Goal: Information Seeking & Learning: Compare options

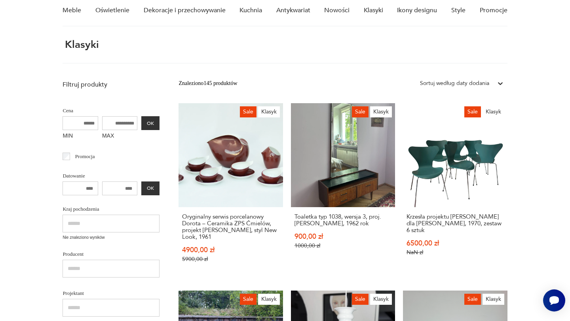
scroll to position [75, 0]
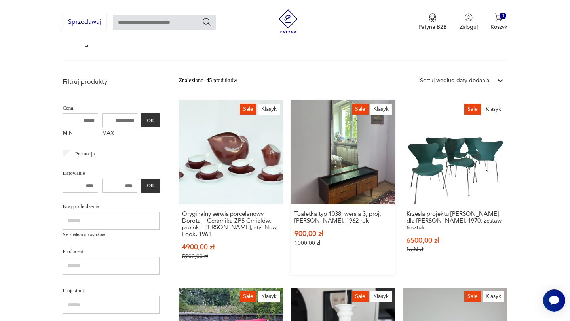
click at [334, 173] on link "Sale Klasyk Toaletka typ 1038, wersja 3, proj. Marian Grabiński, 1962 rok 900,0…" at bounding box center [343, 188] width 104 height 175
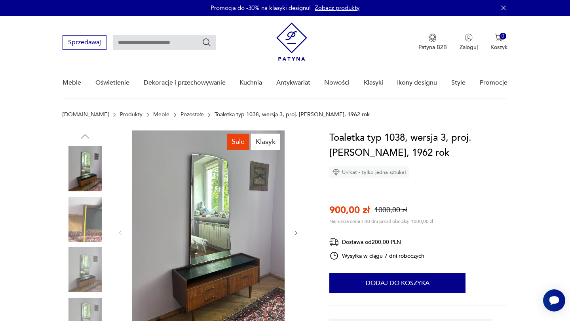
click at [95, 220] on img at bounding box center [85, 219] width 45 height 45
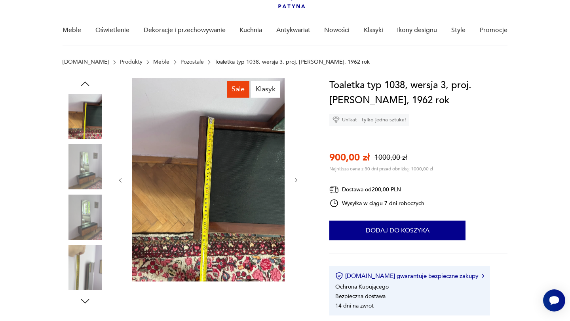
scroll to position [56, 0]
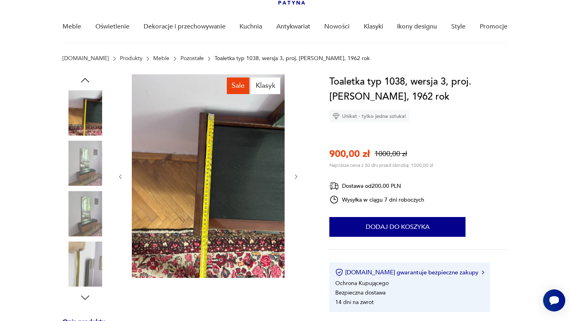
click at [95, 233] on img at bounding box center [85, 213] width 45 height 45
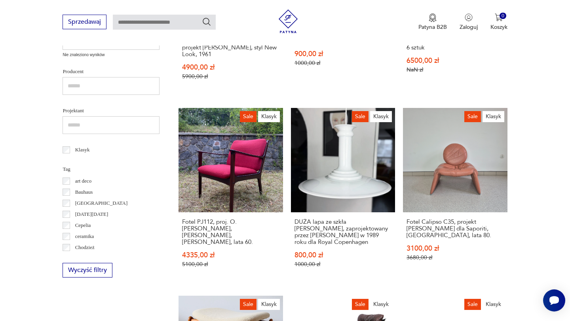
scroll to position [260, 0]
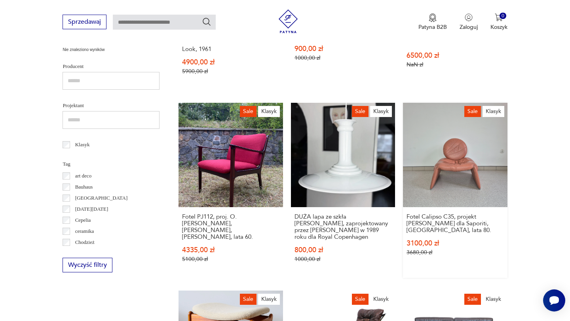
click at [464, 164] on link "Sale Klasyk Fotel Calipso C35, projekt Vittorio Introini dla Saporiti, Włochy, …" at bounding box center [455, 190] width 104 height 175
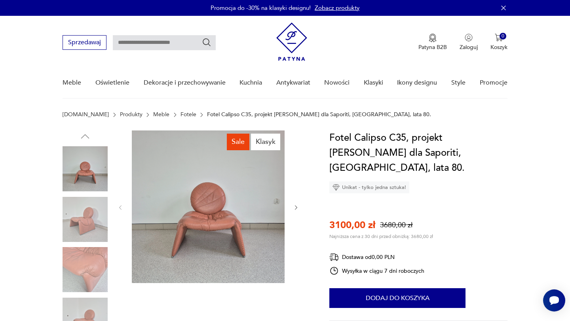
click at [80, 210] on img at bounding box center [85, 219] width 45 height 45
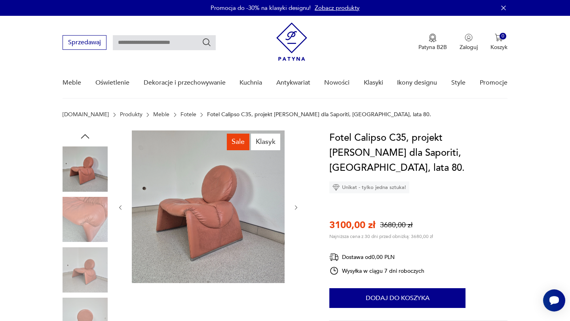
click at [89, 251] on img at bounding box center [85, 269] width 45 height 45
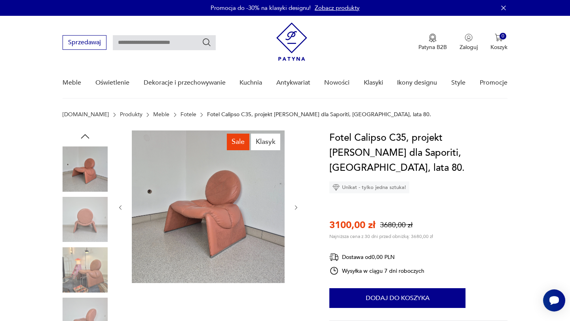
click at [97, 279] on img at bounding box center [85, 269] width 45 height 45
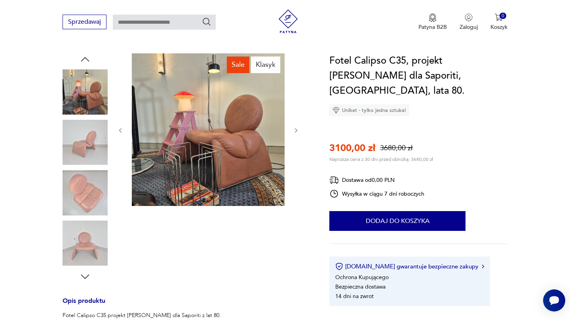
scroll to position [78, 0]
click at [82, 232] on img at bounding box center [85, 242] width 45 height 45
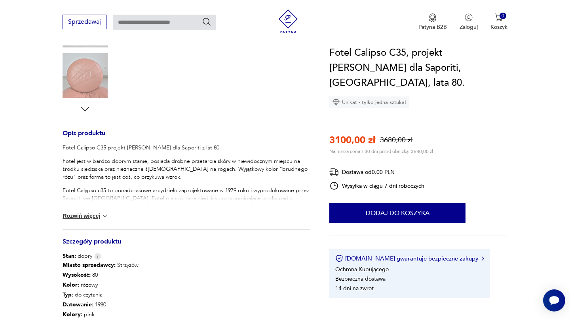
scroll to position [246, 0]
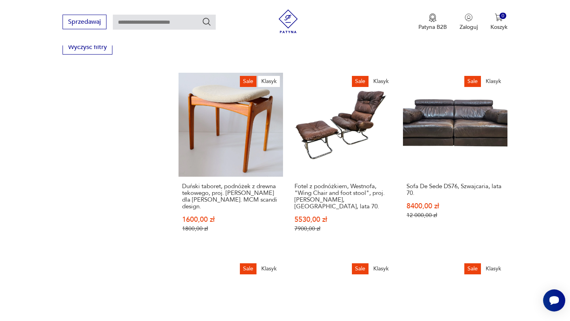
scroll to position [479, 0]
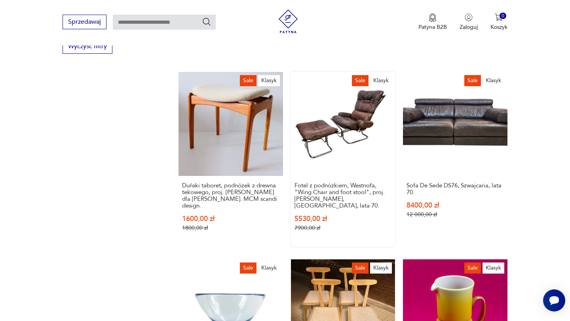
click at [341, 129] on link "Sale Klasyk Fotel z podnóżkiem, Westnofa, "Wing Chair and foot stool", proj. Ha…" at bounding box center [343, 159] width 104 height 175
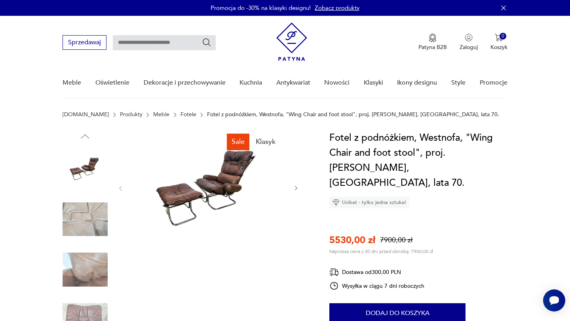
click at [228, 176] on img at bounding box center [208, 188] width 153 height 115
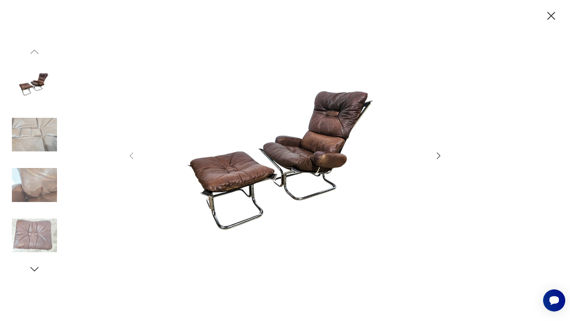
click at [37, 187] on img at bounding box center [34, 185] width 45 height 45
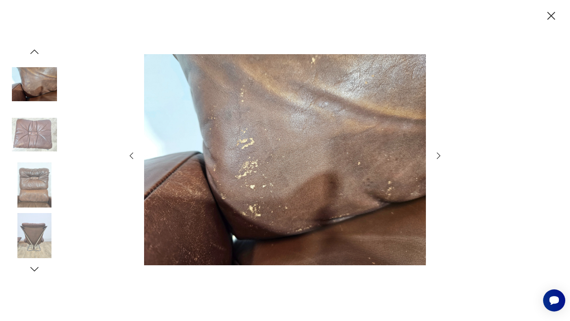
click at [42, 226] on img at bounding box center [34, 235] width 45 height 45
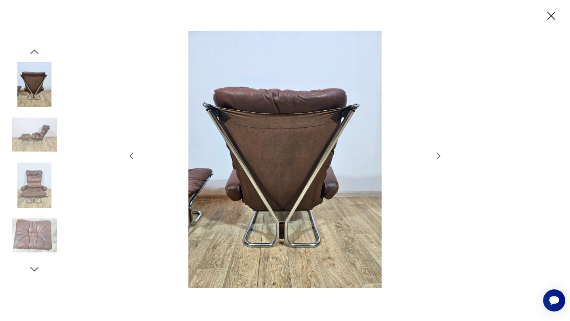
click at [548, 18] on icon "button" at bounding box center [551, 16] width 8 height 8
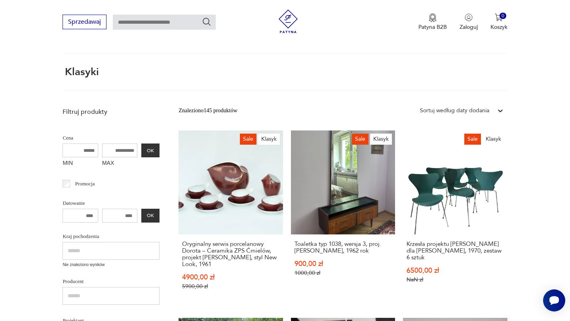
scroll to position [36, 0]
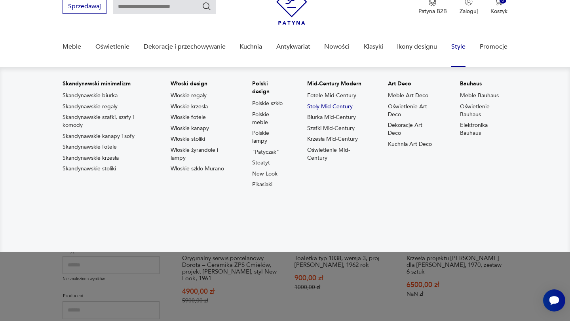
click at [338, 105] on link "Stoły Mid-Century" at bounding box center [330, 107] width 46 height 8
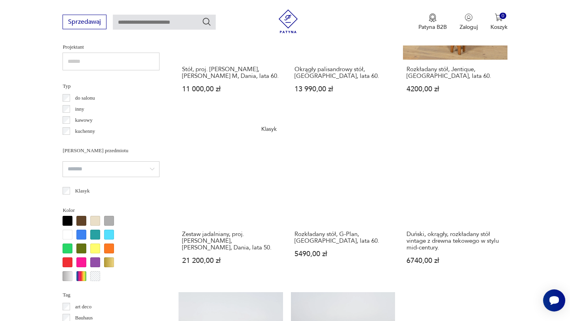
scroll to position [570, 0]
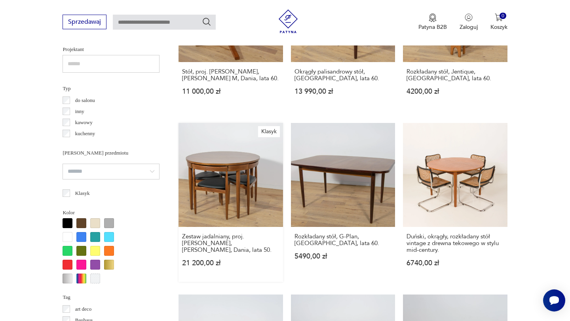
click at [232, 162] on link "Klasyk Zestaw jadalniany, proj. H. Olsen, Frem Røjle, Dania, lata 50. 21 200,00…" at bounding box center [230, 202] width 104 height 159
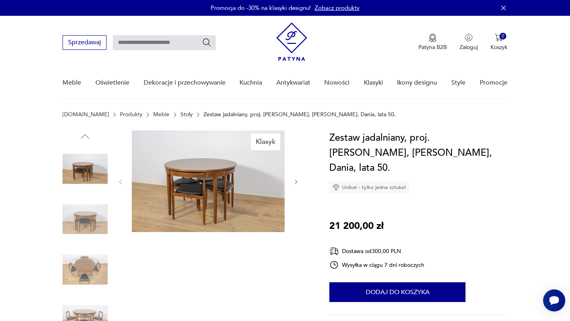
click at [178, 172] on img at bounding box center [208, 182] width 153 height 102
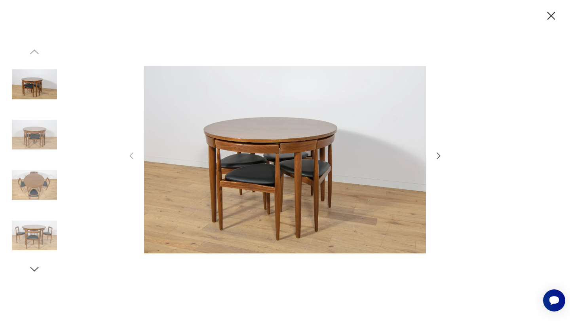
click at [440, 158] on icon "button" at bounding box center [438, 155] width 9 height 9
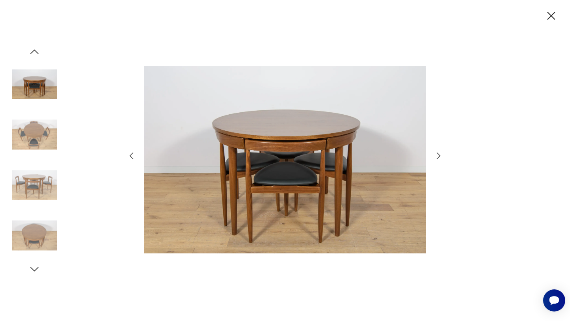
click at [440, 158] on icon "button" at bounding box center [438, 155] width 9 height 9
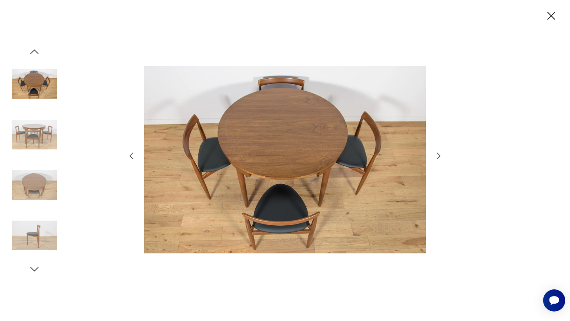
click at [440, 158] on icon "button" at bounding box center [438, 155] width 9 height 9
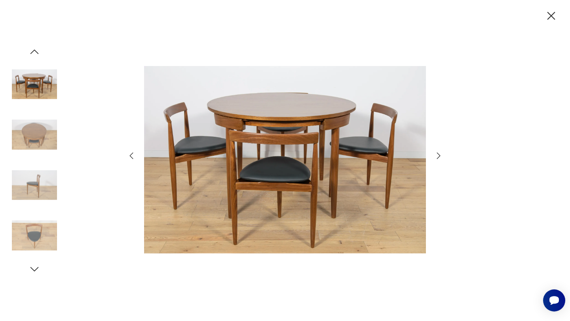
click at [440, 158] on icon "button" at bounding box center [438, 155] width 9 height 9
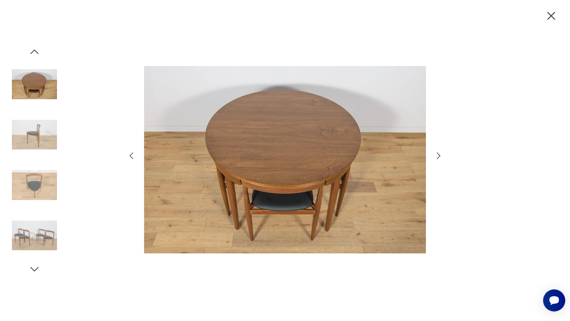
click at [440, 158] on icon "button" at bounding box center [438, 155] width 9 height 9
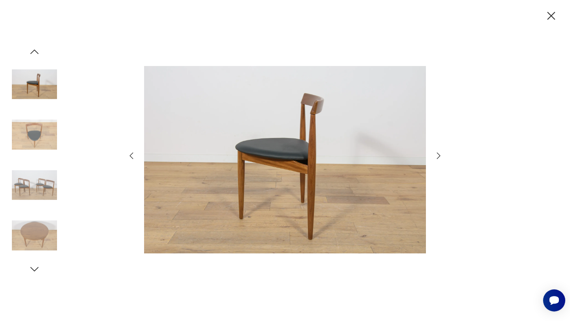
click at [440, 158] on icon "button" at bounding box center [438, 155] width 9 height 9
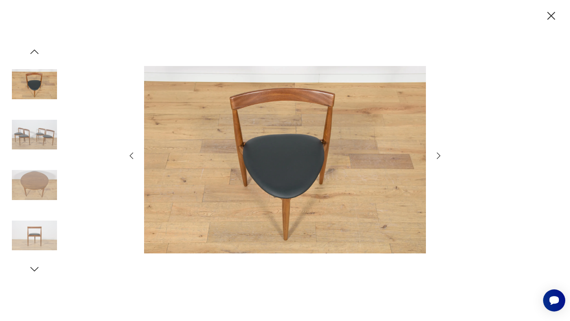
click at [440, 158] on icon "button" at bounding box center [438, 155] width 9 height 9
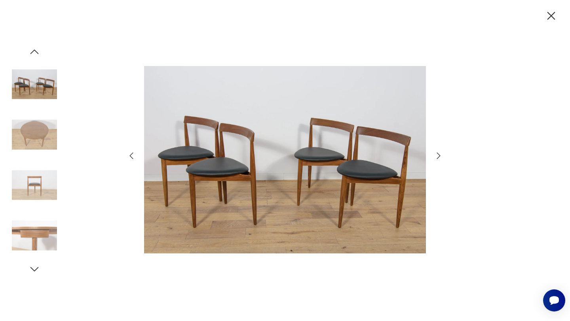
click at [440, 158] on icon "button" at bounding box center [438, 155] width 9 height 9
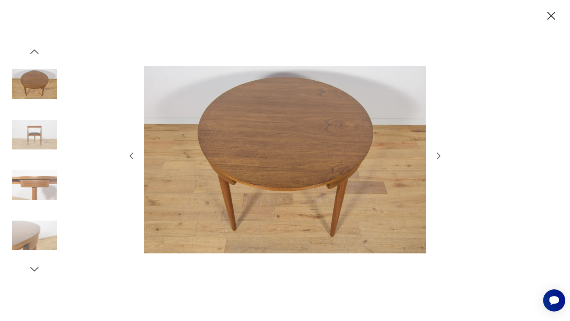
click at [440, 158] on icon "button" at bounding box center [438, 155] width 9 height 9
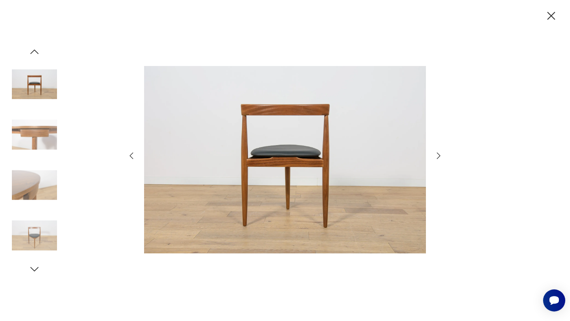
click at [440, 158] on icon "button" at bounding box center [438, 155] width 9 height 9
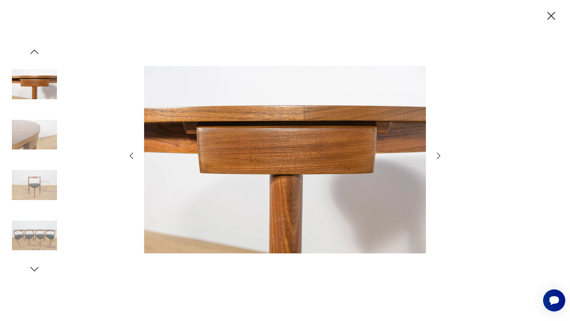
click at [440, 158] on icon "button" at bounding box center [438, 155] width 9 height 9
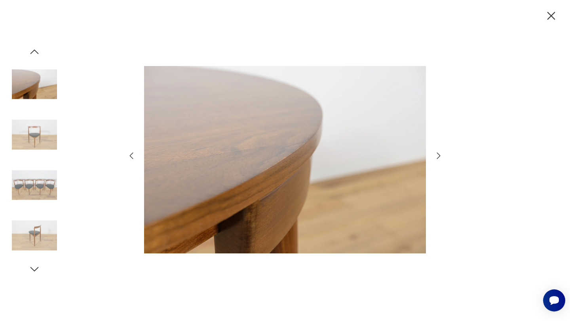
click at [440, 158] on icon "button" at bounding box center [438, 155] width 9 height 9
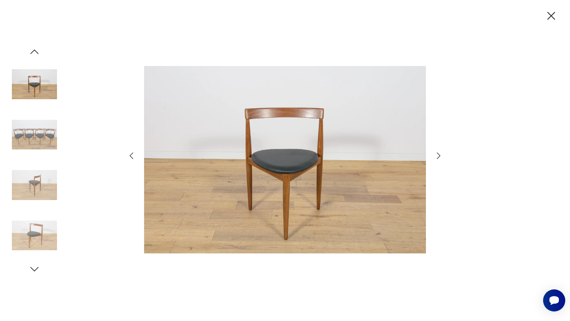
click at [440, 158] on icon "button" at bounding box center [438, 155] width 9 height 9
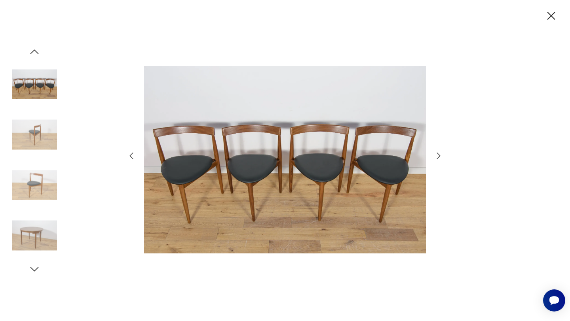
click at [551, 16] on icon "button" at bounding box center [551, 16] width 8 height 8
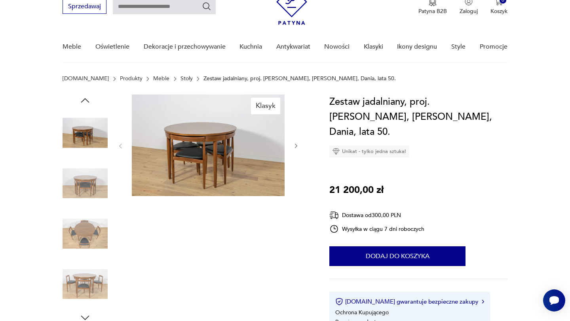
scroll to position [35, 0]
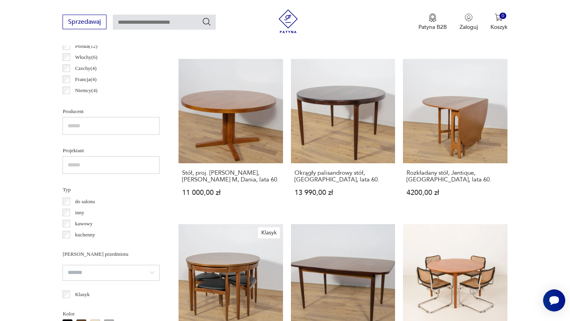
scroll to position [472, 0]
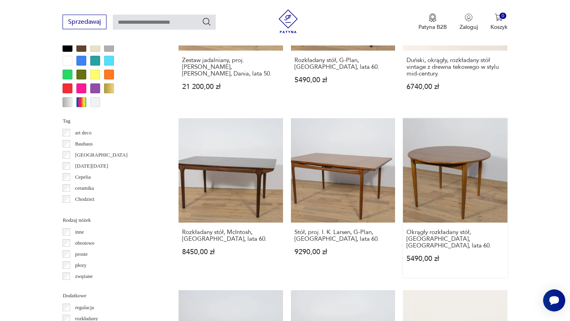
click at [454, 137] on link "Okrągły rozkładany stół, G-Plan, Wielka Brytania, lata 60. 5490,00 zł" at bounding box center [455, 197] width 104 height 159
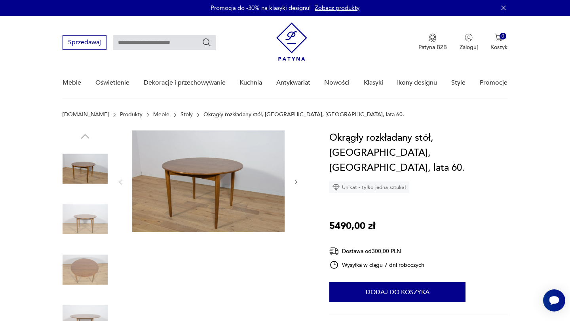
click at [101, 211] on img at bounding box center [85, 219] width 45 height 45
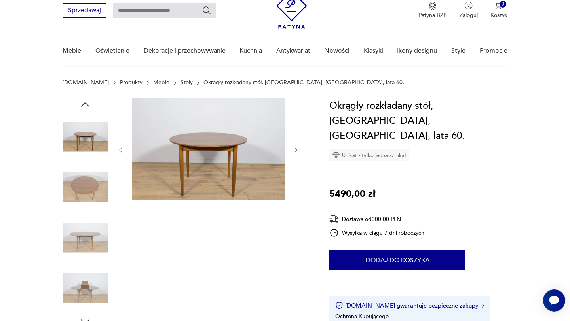
scroll to position [33, 0]
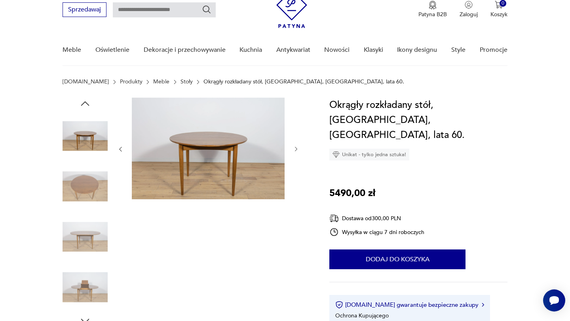
click at [93, 225] on img at bounding box center [85, 236] width 45 height 45
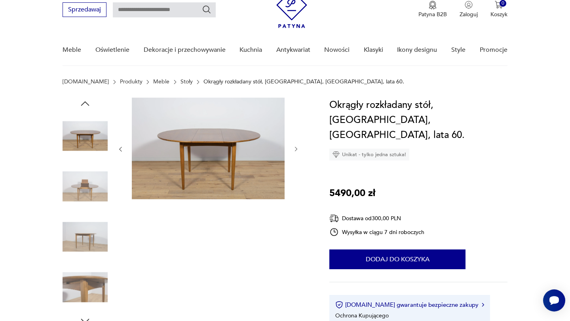
click at [91, 264] on div at bounding box center [85, 213] width 45 height 198
click at [95, 290] on img at bounding box center [85, 287] width 45 height 45
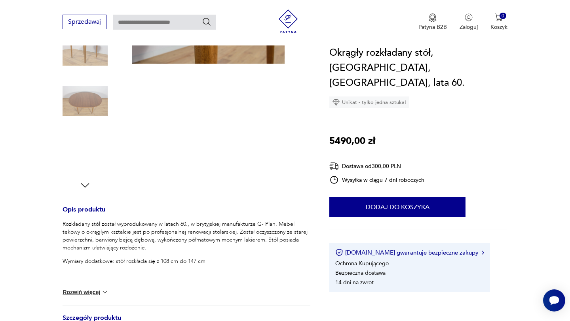
scroll to position [88, 0]
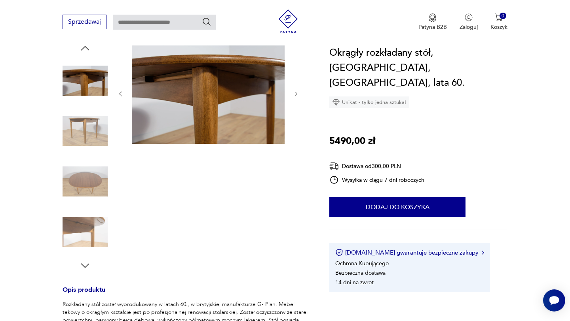
click at [82, 182] on img at bounding box center [85, 181] width 45 height 45
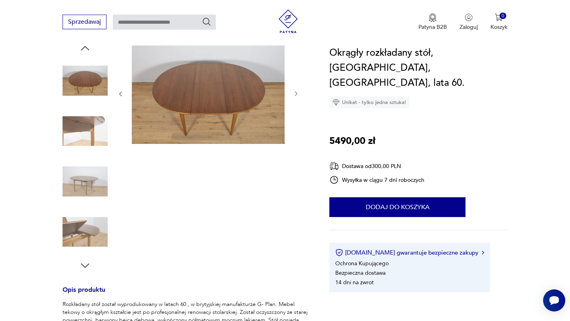
click at [82, 139] on img at bounding box center [85, 131] width 45 height 45
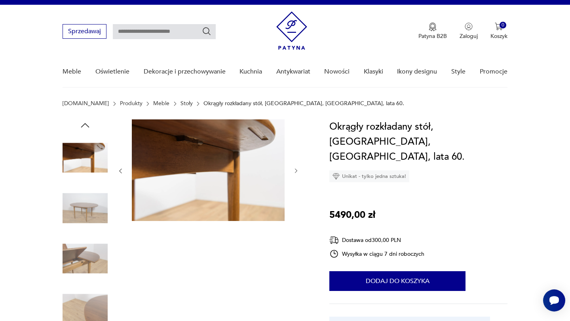
scroll to position [9, 0]
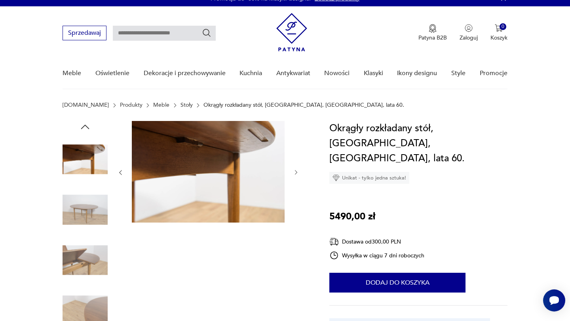
click at [82, 157] on img at bounding box center [85, 159] width 45 height 45
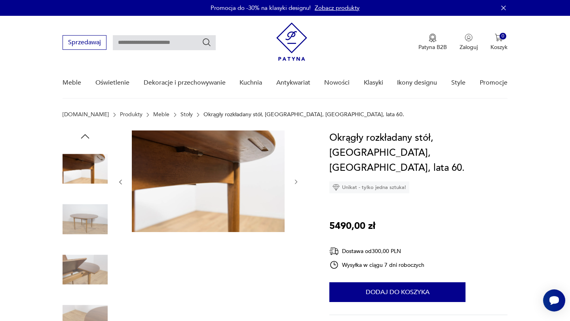
click at [89, 226] on img at bounding box center [85, 219] width 45 height 45
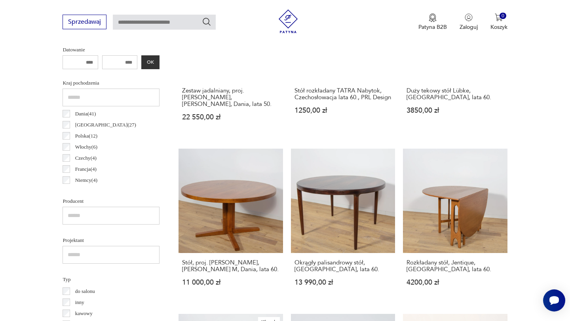
scroll to position [378, 0]
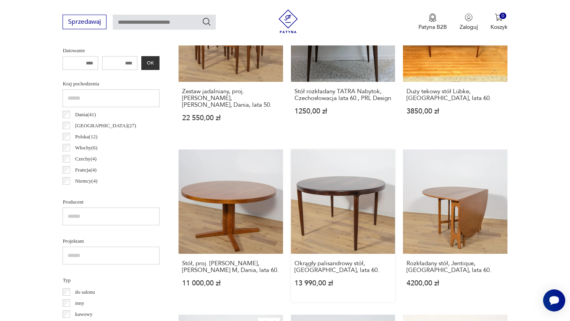
click at [351, 178] on link "Okrągły palisandrowy stół, Dania, lata 60. 13 990,00 zł" at bounding box center [343, 226] width 104 height 152
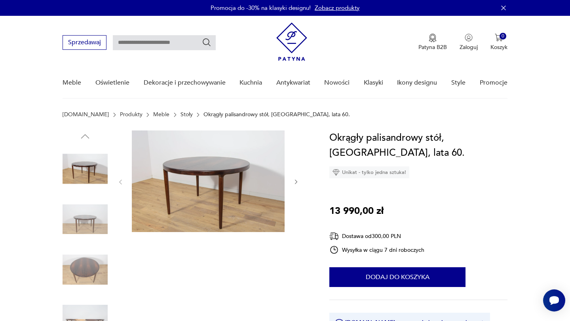
click at [67, 220] on img at bounding box center [85, 219] width 45 height 45
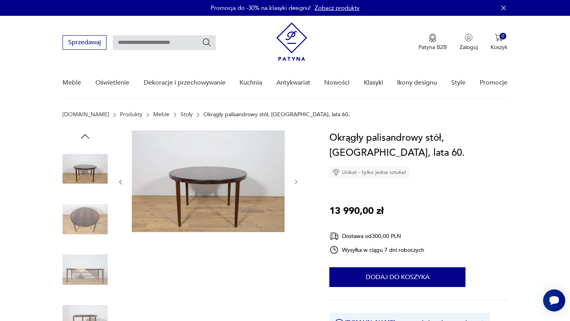
click at [78, 238] on img at bounding box center [85, 219] width 45 height 45
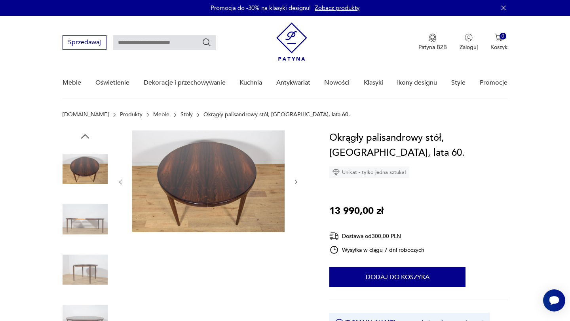
click at [90, 261] on img at bounding box center [85, 269] width 45 height 45
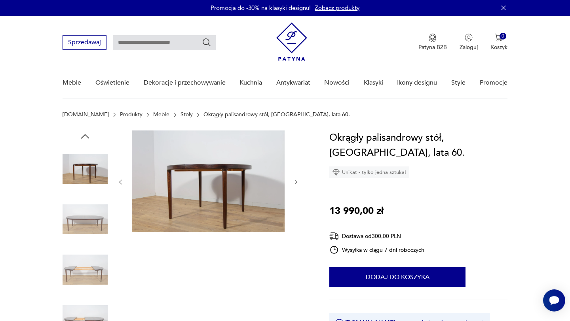
click at [91, 275] on img at bounding box center [85, 269] width 45 height 45
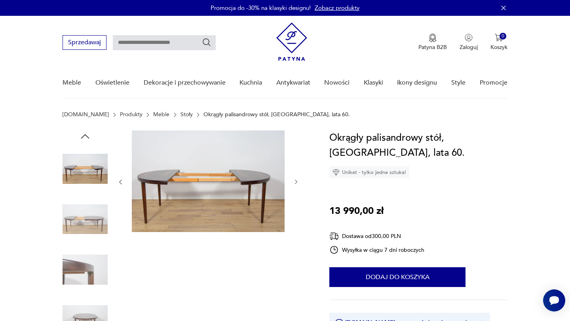
click at [91, 275] on img at bounding box center [85, 269] width 45 height 45
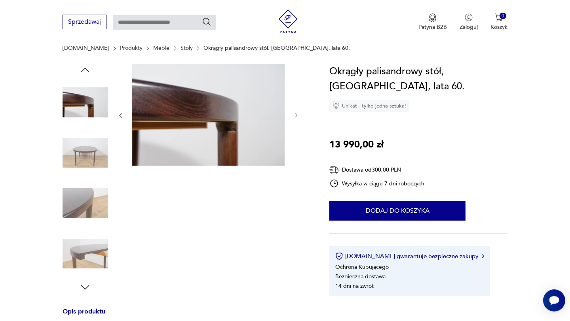
scroll to position [141, 0]
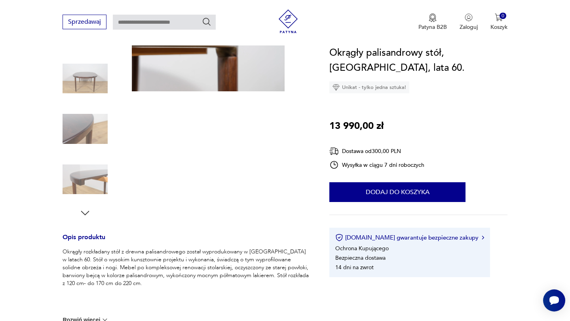
click at [85, 182] on img at bounding box center [85, 179] width 45 height 45
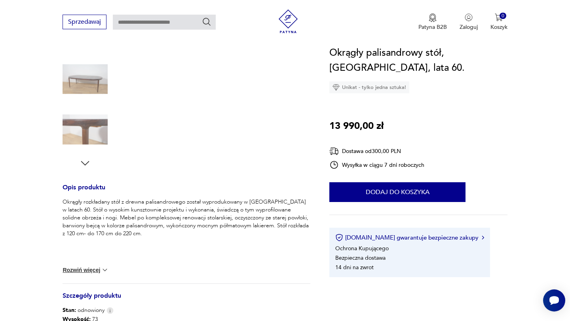
scroll to position [24, 0]
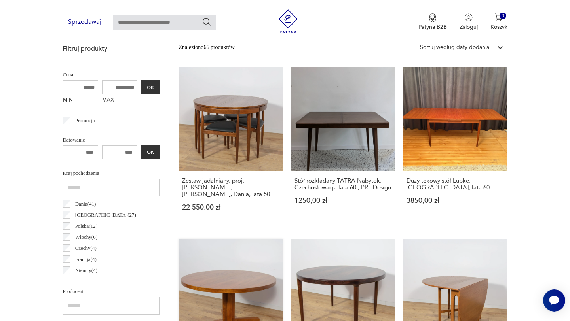
scroll to position [192, 0]
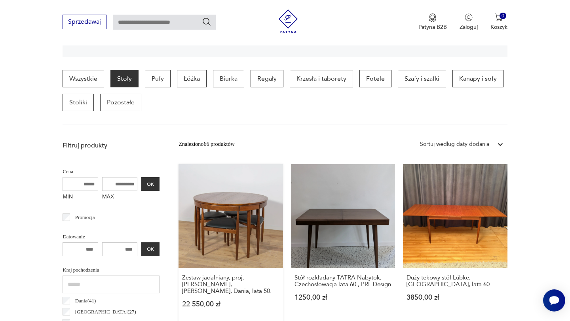
click at [244, 201] on link "Zestaw jadalniany, proj. H. Olsen, Frem Røjle, Dania, lata 50. 22 550,00 zł" at bounding box center [230, 243] width 104 height 159
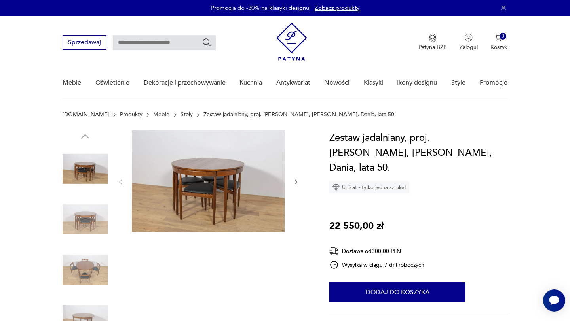
click at [96, 171] on img at bounding box center [85, 168] width 45 height 45
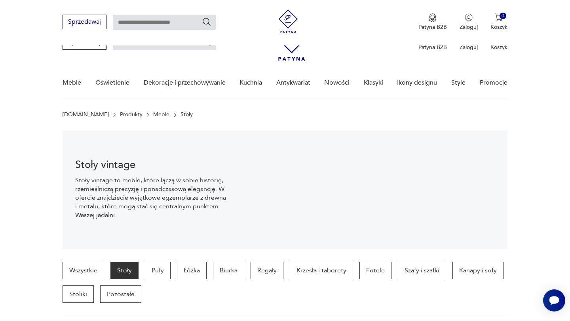
scroll to position [192, 0]
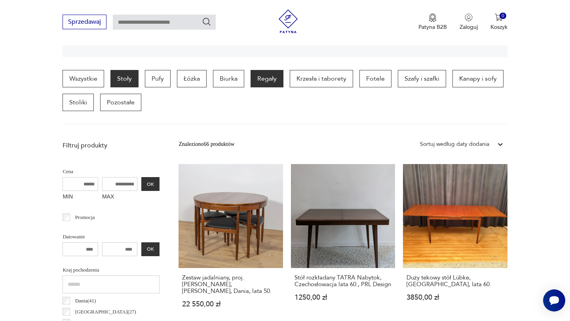
click at [265, 87] on p "Regały" at bounding box center [267, 78] width 33 height 17
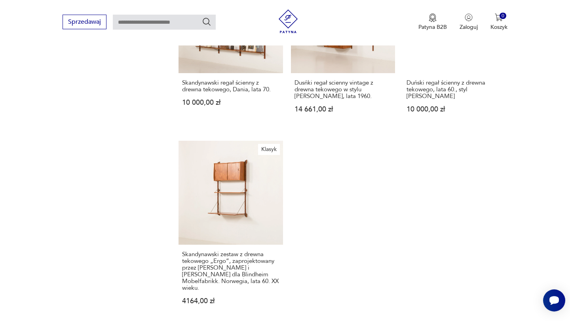
scroll to position [1133, 0]
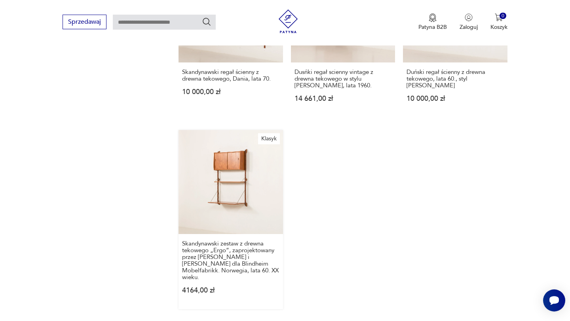
click at [226, 171] on link "Klasyk Skandynawski zestaw z drewna tekowego „Ergo”, zaprojektowany przez Johna…" at bounding box center [230, 219] width 104 height 179
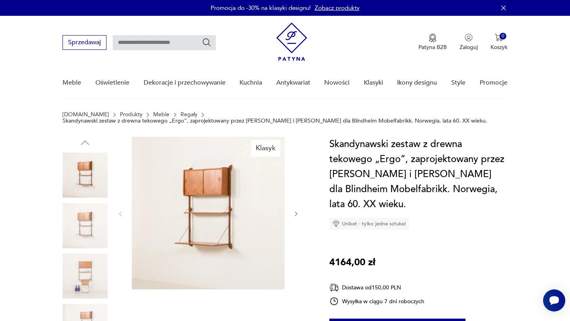
click at [83, 225] on img at bounding box center [85, 225] width 45 height 45
click at [91, 255] on img at bounding box center [85, 276] width 45 height 45
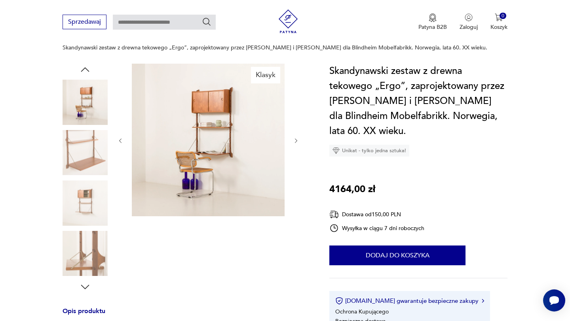
scroll to position [96, 0]
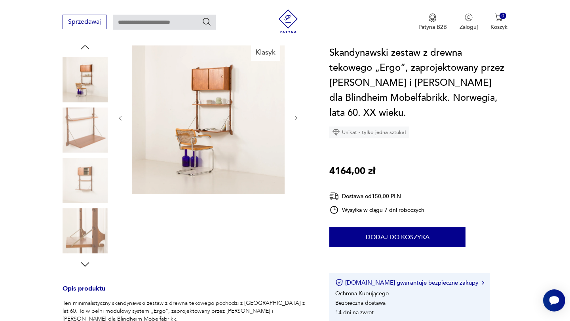
click at [84, 237] on img at bounding box center [85, 231] width 45 height 45
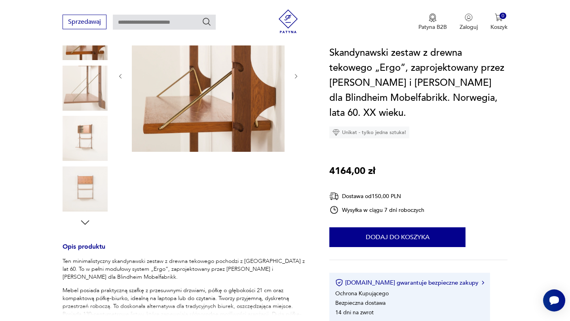
scroll to position [140, 0]
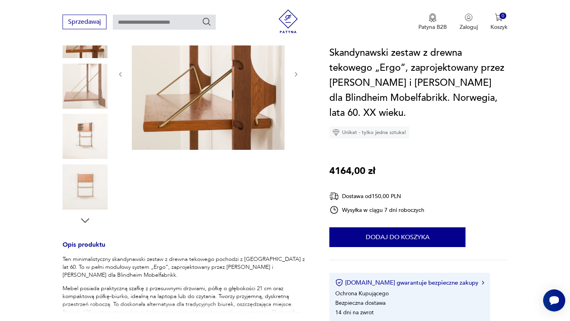
click at [81, 127] on img at bounding box center [85, 136] width 45 height 45
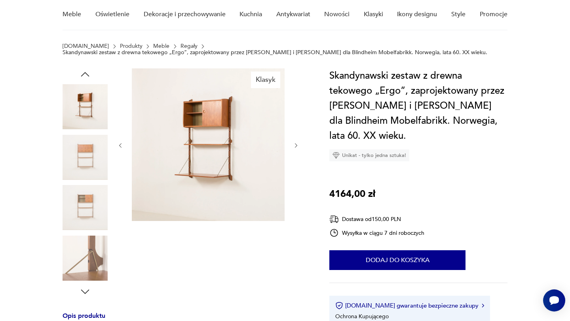
scroll to position [58, 0]
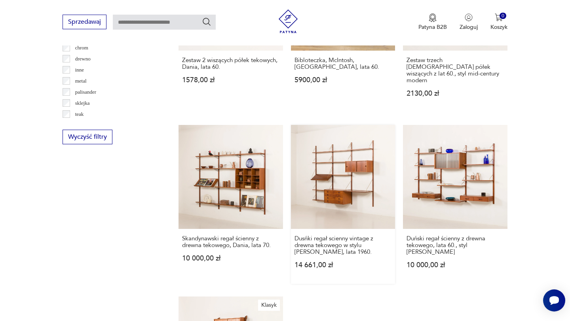
scroll to position [965, 0]
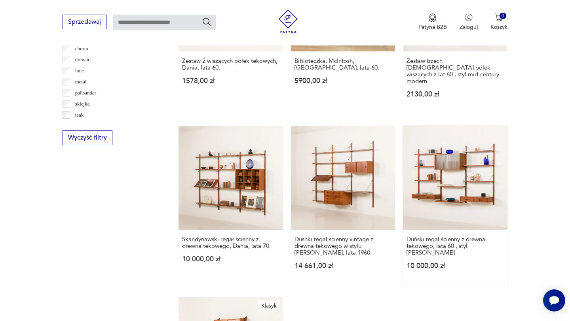
click at [431, 185] on link "Duński regał ścienny z drewna tekowego, lata 60., styl Poul Cadovius 10 000,00 …" at bounding box center [455, 205] width 104 height 159
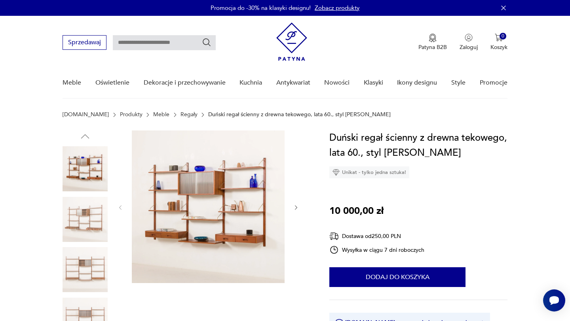
click at [189, 224] on img at bounding box center [208, 207] width 153 height 153
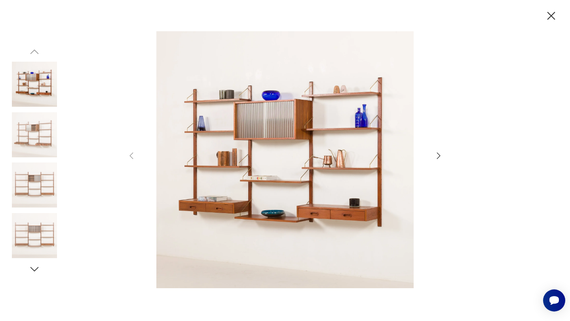
click at [550, 18] on icon "button" at bounding box center [551, 16] width 14 height 14
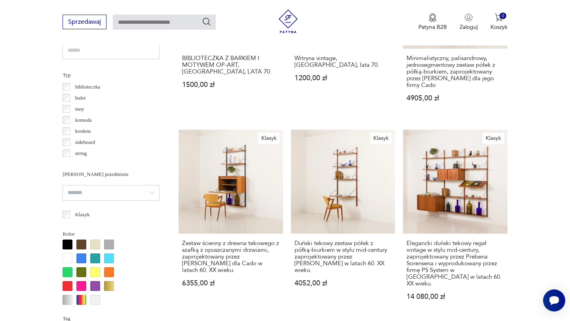
scroll to position [586, 0]
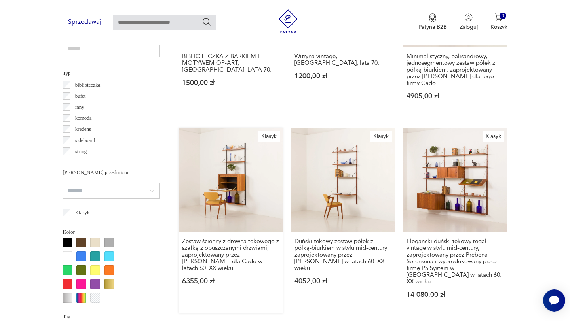
click at [263, 176] on link "Klasyk Zestaw ścienny z drewna tekowego z szafką z opuszczanymi drzwiami, zapro…" at bounding box center [230, 221] width 104 height 186
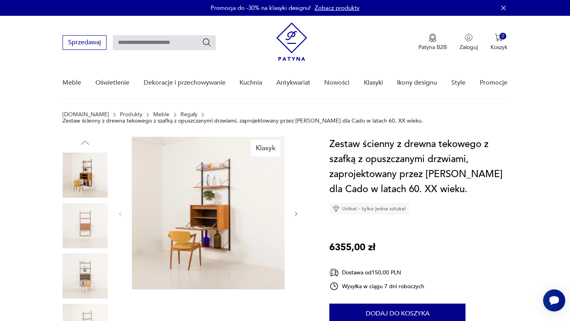
click at [226, 186] on img at bounding box center [208, 213] width 153 height 153
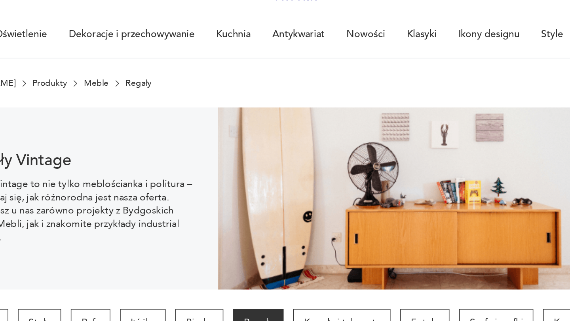
scroll to position [659, 0]
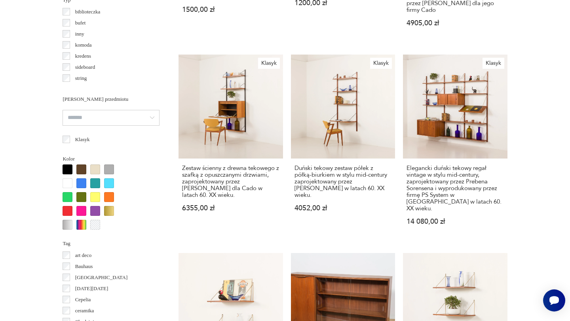
click at [547, 70] on section "Filtruj produkty Cena MIN MAX OK Promocja Datowanie OK Kraj pochodzenia Dania (…" at bounding box center [285, 266] width 570 height 1193
click at [539, 158] on section "Filtruj produkty Cena MIN MAX OK Promocja Datowanie OK Kraj pochodzenia Dania (…" at bounding box center [285, 266] width 570 height 1193
click at [431, 20] on p "4905,00 zł" at bounding box center [454, 23] width 97 height 7
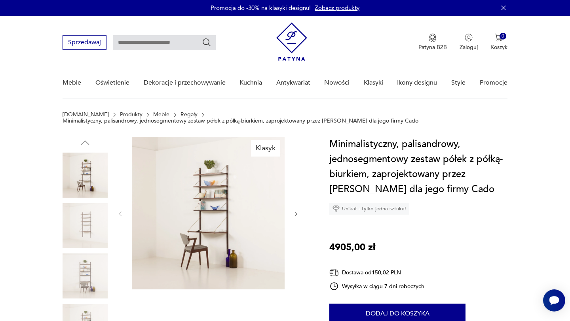
click at [195, 201] on img at bounding box center [208, 213] width 153 height 153
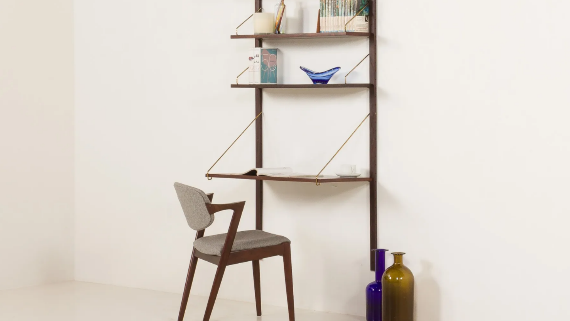
click at [342, 193] on img at bounding box center [285, 159] width 282 height 257
click at [276, 196] on img at bounding box center [285, 159] width 282 height 257
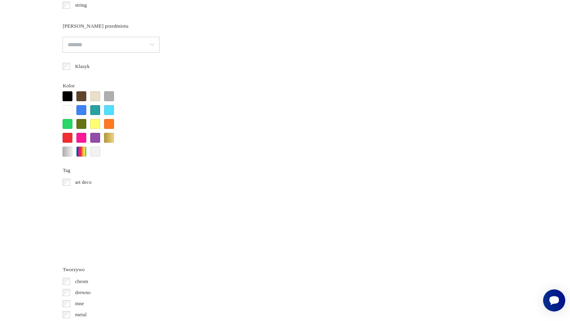
scroll to position [732, 0]
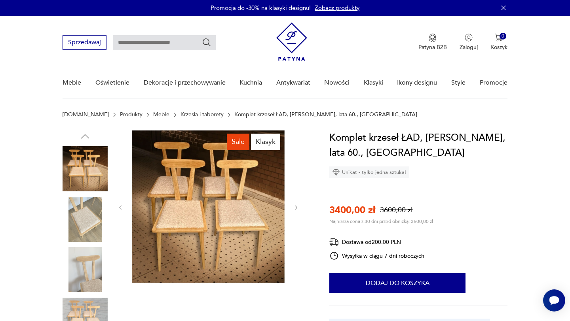
click at [83, 228] on img at bounding box center [85, 219] width 45 height 45
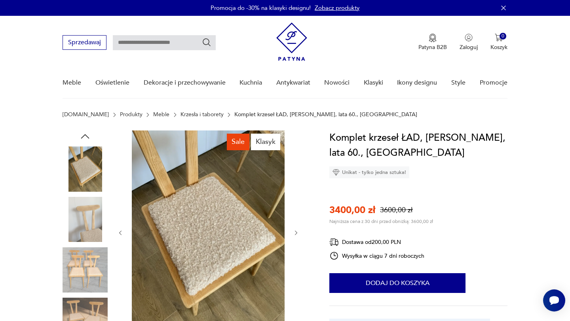
click at [85, 272] on img at bounding box center [85, 269] width 45 height 45
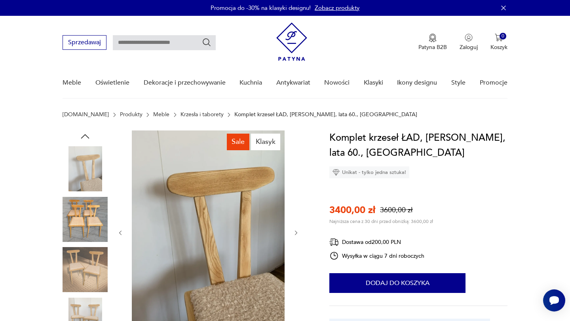
click at [88, 300] on img at bounding box center [85, 320] width 45 height 45
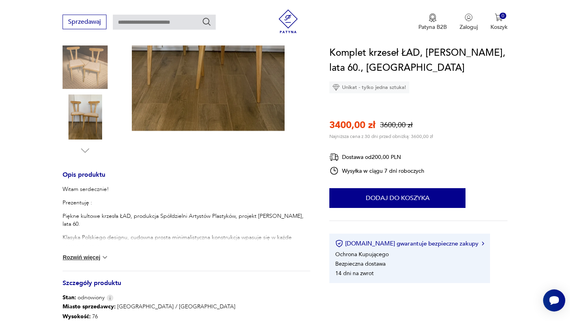
scroll to position [205, 0]
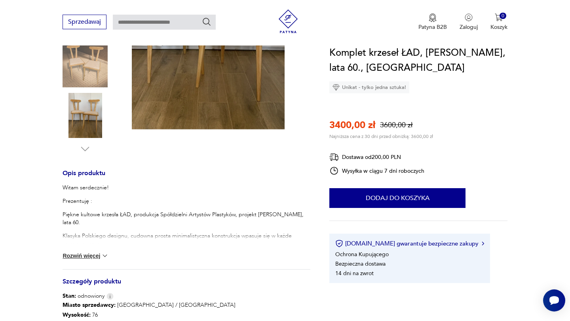
click at [85, 256] on button "Rozwiń więcej" at bounding box center [86, 256] width 46 height 8
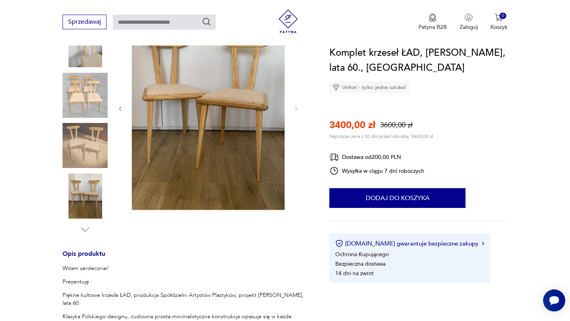
scroll to position [36, 0]
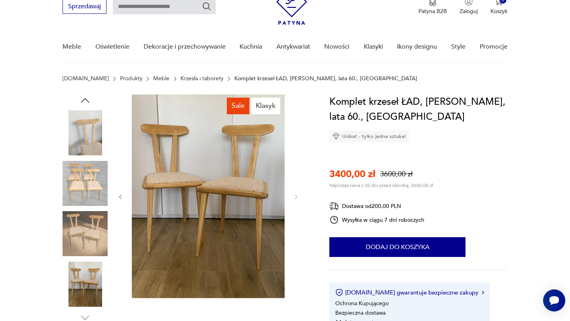
click at [89, 180] on img at bounding box center [85, 183] width 45 height 45
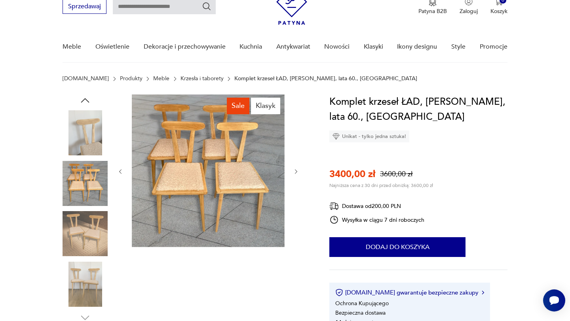
click at [90, 238] on img at bounding box center [85, 233] width 45 height 45
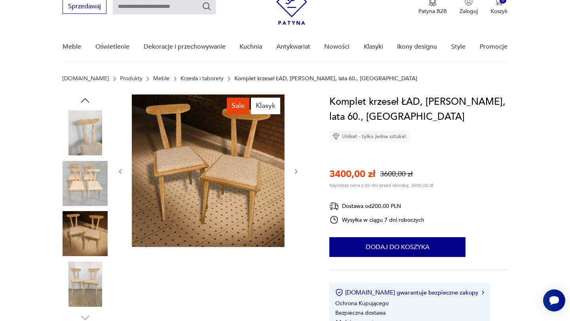
click at [100, 282] on img at bounding box center [85, 284] width 45 height 45
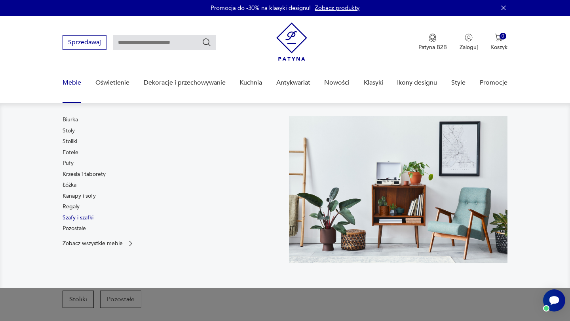
click at [70, 220] on link "Szafy i szafki" at bounding box center [78, 218] width 31 height 8
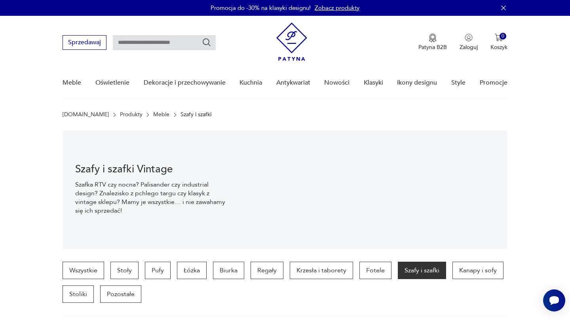
click at [153, 114] on link "Meble" at bounding box center [161, 115] width 16 height 6
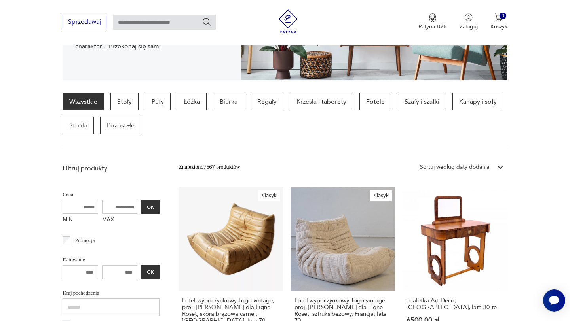
scroll to position [171, 0]
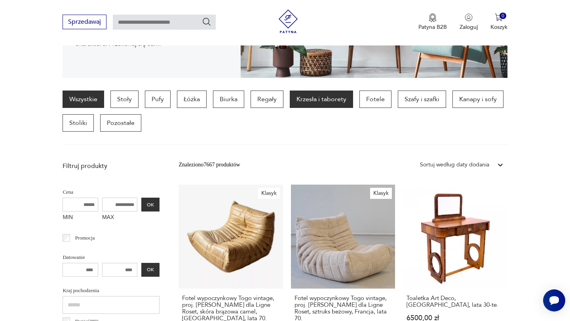
click at [302, 101] on p "Krzesła i taborety" at bounding box center [321, 99] width 63 height 17
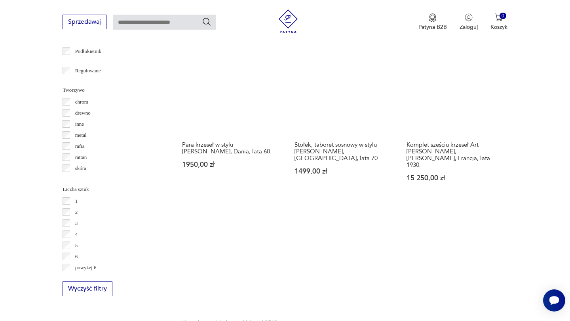
scroll to position [1095, 0]
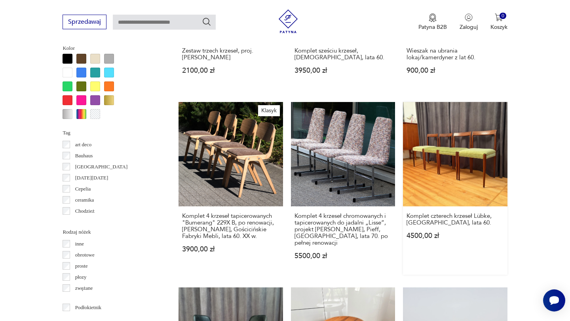
click at [466, 129] on link "Komplet czterech krzeseł Lübke, Niemcy, lata 60. 4500,00 zł" at bounding box center [455, 188] width 104 height 173
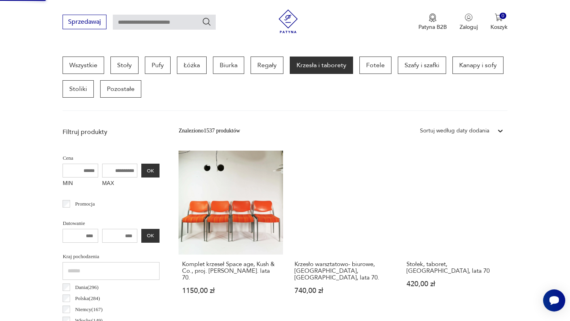
scroll to position [90, 0]
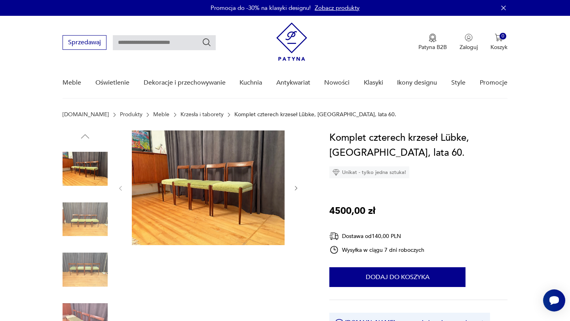
click at [80, 226] on img at bounding box center [85, 219] width 45 height 45
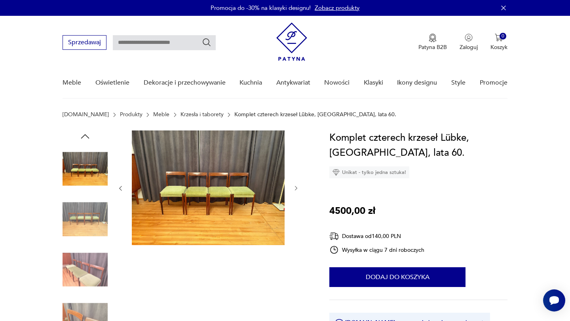
click at [87, 255] on img at bounding box center [85, 269] width 45 height 45
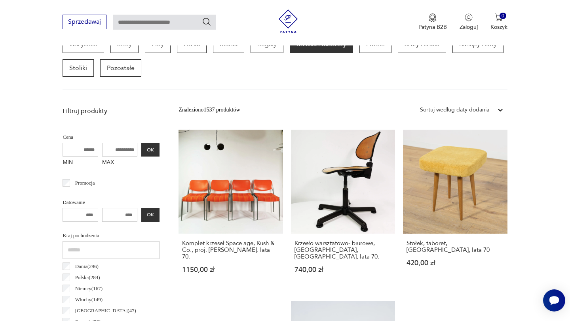
scroll to position [229, 0]
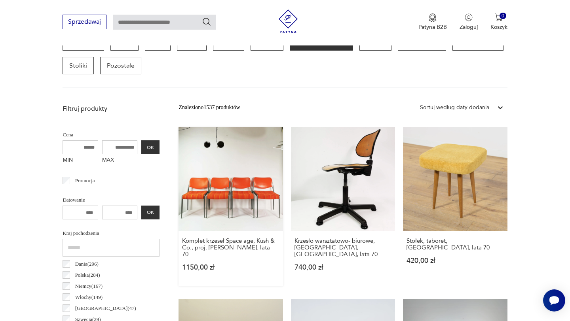
click at [209, 175] on link "Komplet krzeseł Space age, Kush & Co., proj. Prof. Hans Ell. lata 70. 1150,00 zł" at bounding box center [230, 206] width 104 height 159
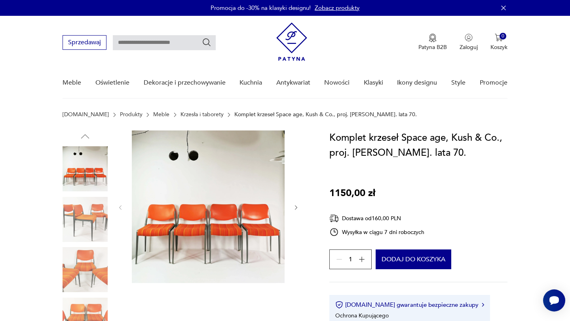
click at [106, 258] on img at bounding box center [85, 269] width 45 height 45
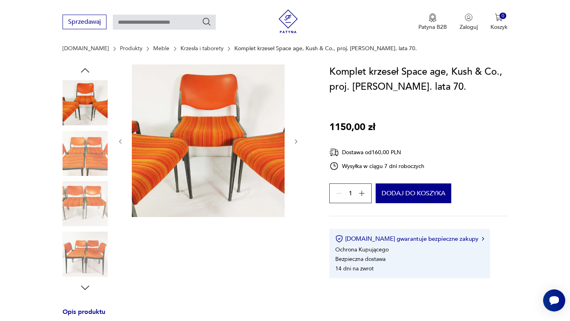
scroll to position [70, 0]
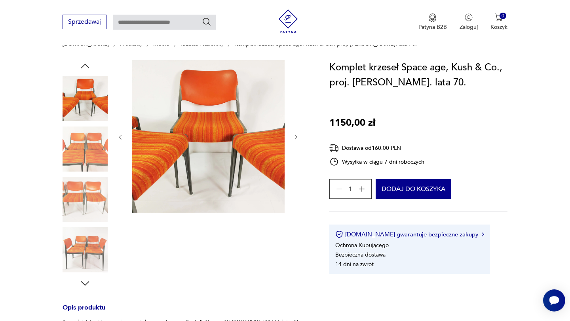
click at [93, 254] on img at bounding box center [85, 250] width 45 height 45
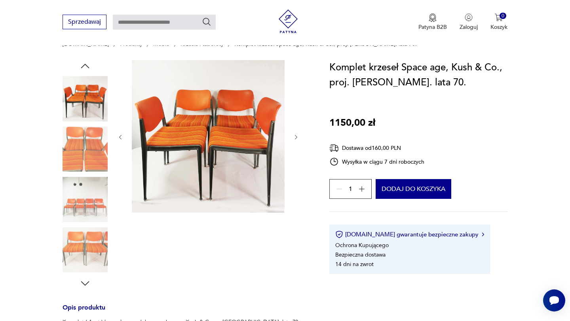
click at [82, 199] on img at bounding box center [85, 199] width 45 height 45
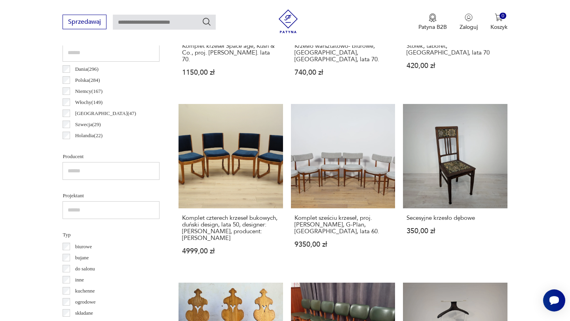
scroll to position [425, 0]
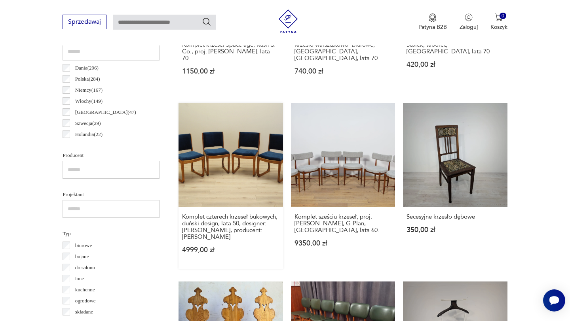
click at [219, 182] on link "Komplet czterech krzeseł bukowych, duński design, lata 50, designer: Holger Jac…" at bounding box center [230, 186] width 104 height 166
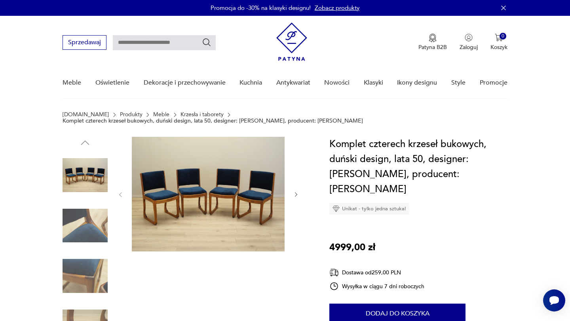
click at [219, 182] on img at bounding box center [208, 194] width 153 height 115
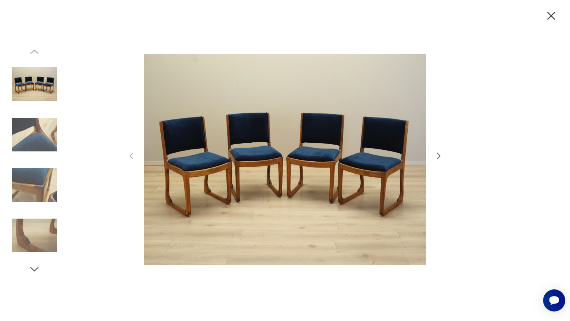
click at [36, 162] on div at bounding box center [34, 161] width 45 height 198
click at [35, 137] on img at bounding box center [34, 134] width 45 height 45
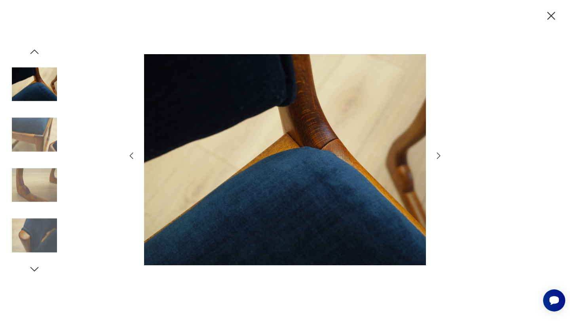
click at [44, 173] on img at bounding box center [34, 185] width 45 height 45
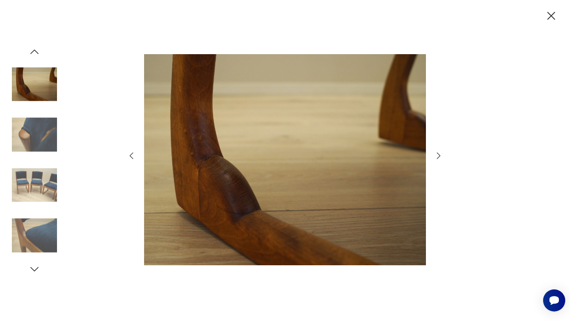
click at [47, 222] on img at bounding box center [34, 235] width 45 height 45
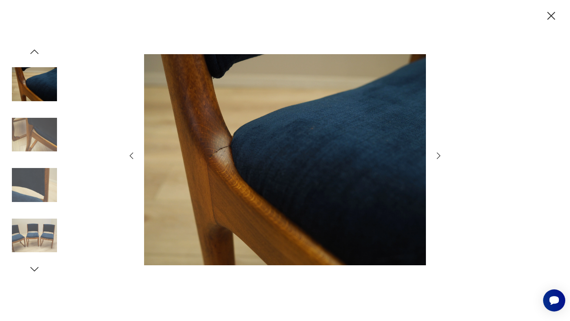
click at [36, 99] on img at bounding box center [34, 84] width 45 height 45
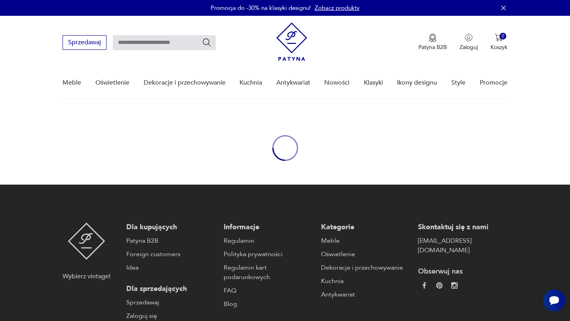
scroll to position [94, 0]
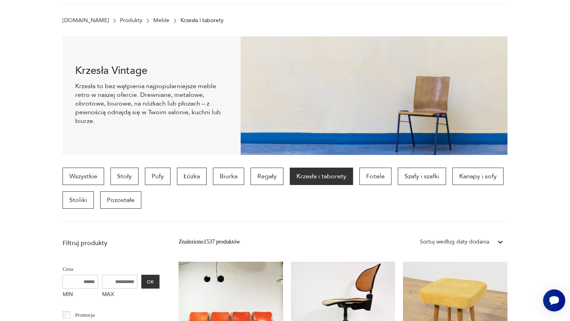
click at [505, 215] on div "Wszystkie Stoły Pufy Łóżka Biurka Regały Krzesła i taborety Fotele Szafy i szaf…" at bounding box center [285, 195] width 444 height 55
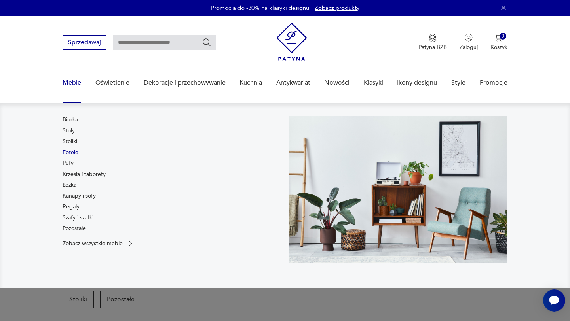
click at [74, 153] on link "Fotele" at bounding box center [71, 153] width 16 height 8
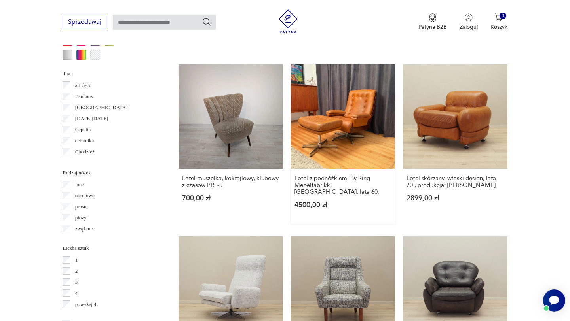
scroll to position [827, 0]
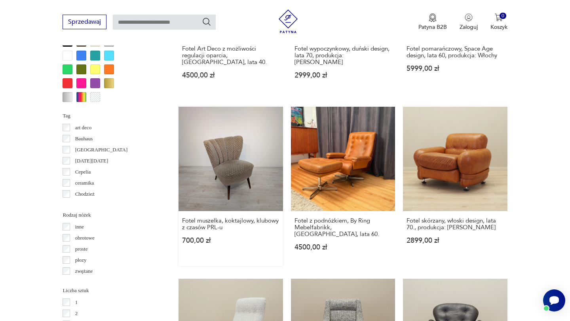
click at [231, 126] on link "Fotel muszelka, koktajlowy, klubowy z czasów PRL-u 700,00 zł" at bounding box center [230, 186] width 104 height 159
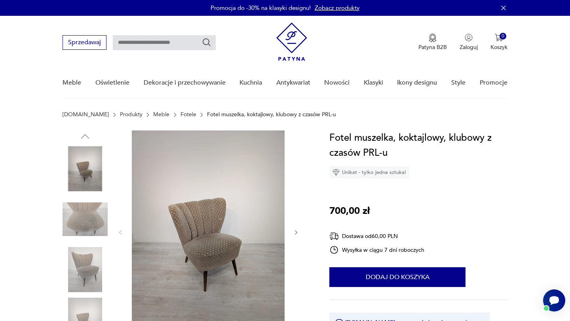
click at [84, 217] on img at bounding box center [85, 219] width 45 height 45
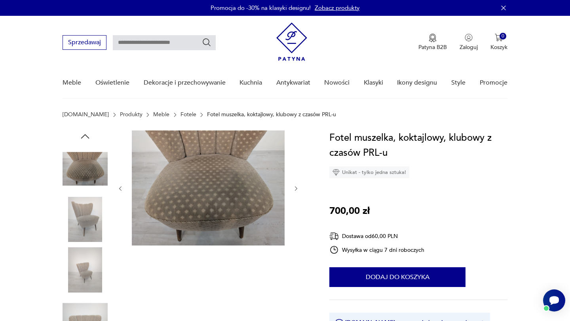
click at [88, 236] on img at bounding box center [85, 219] width 45 height 45
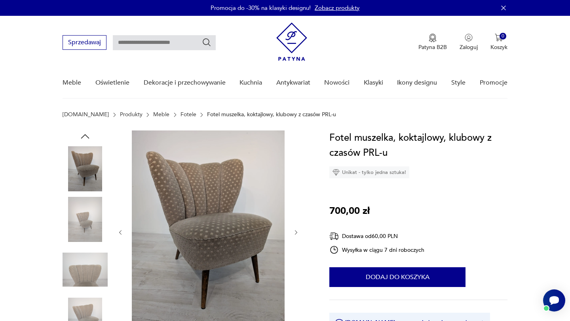
click at [85, 275] on img at bounding box center [85, 269] width 45 height 45
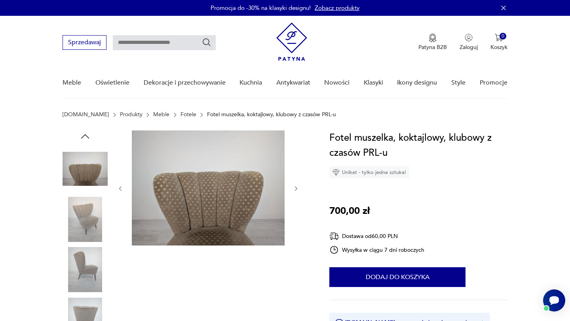
click at [91, 298] on img at bounding box center [85, 320] width 45 height 45
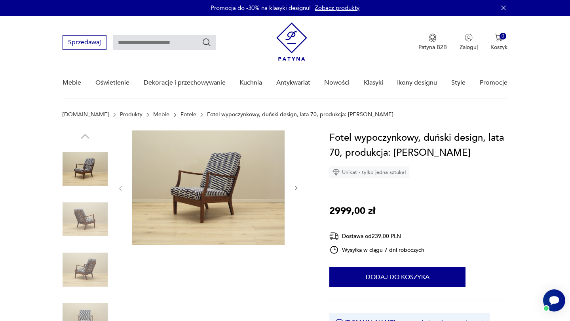
click at [86, 218] on img at bounding box center [85, 219] width 45 height 45
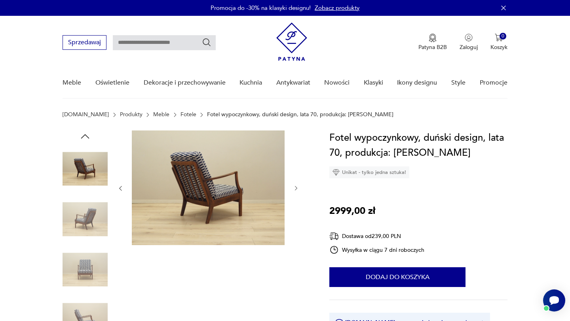
click at [87, 247] on img at bounding box center [85, 269] width 45 height 45
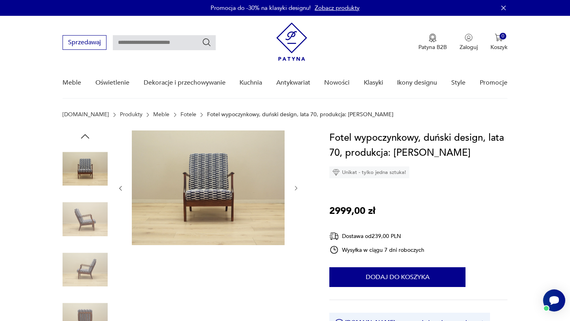
click at [95, 295] on div at bounding box center [85, 245] width 45 height 198
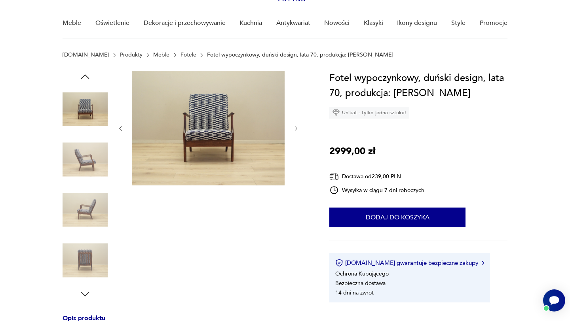
scroll to position [62, 0]
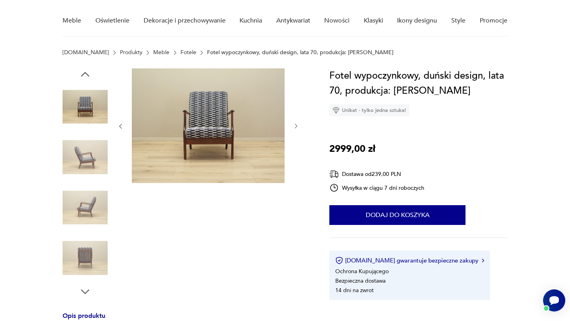
click at [89, 250] on img at bounding box center [85, 258] width 45 height 45
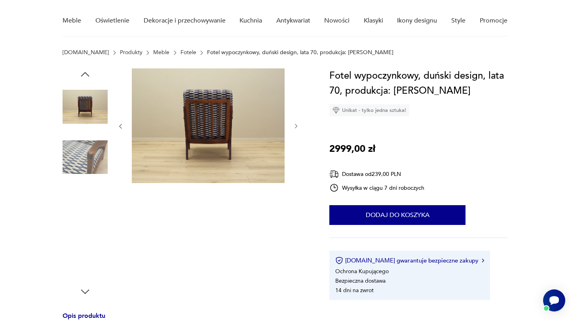
click at [88, 97] on img at bounding box center [85, 106] width 45 height 45
click at [83, 139] on img at bounding box center [85, 157] width 45 height 45
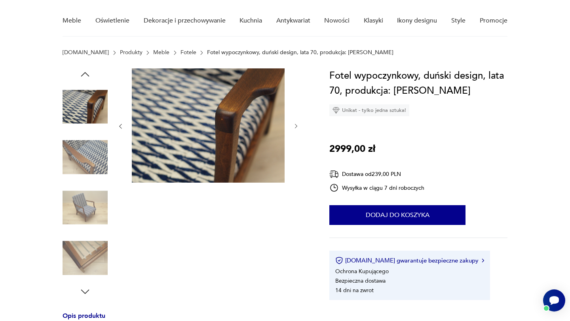
click at [88, 209] on img at bounding box center [85, 207] width 45 height 45
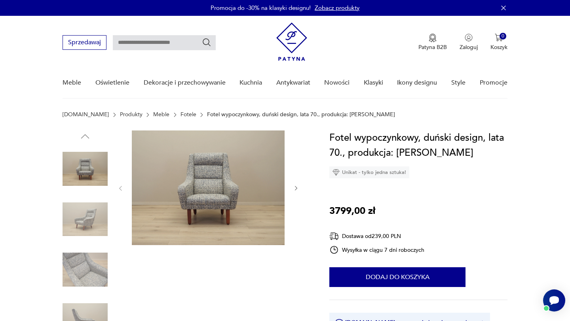
click at [89, 218] on img at bounding box center [85, 219] width 45 height 45
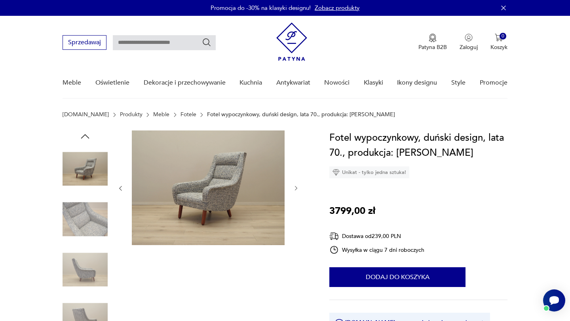
click at [88, 247] on img at bounding box center [85, 269] width 45 height 45
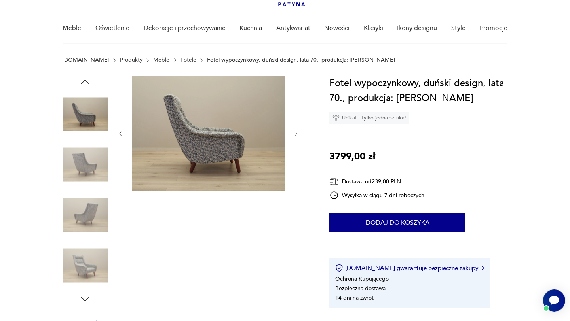
scroll to position [61, 0]
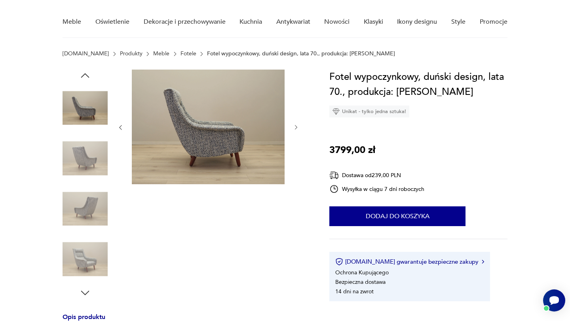
click at [91, 255] on img at bounding box center [85, 259] width 45 height 45
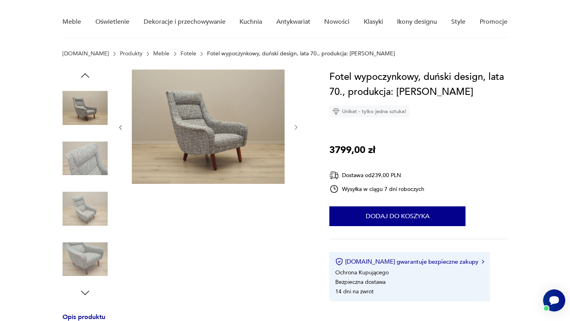
click at [180, 118] on img at bounding box center [208, 127] width 153 height 114
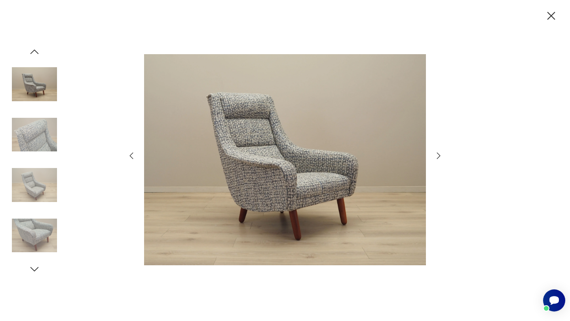
click at [552, 15] on icon "button" at bounding box center [551, 16] width 8 height 8
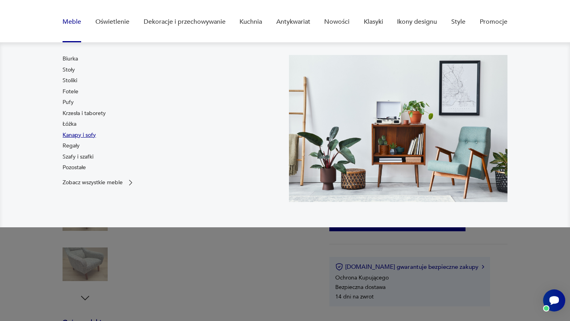
click at [70, 136] on link "Kanapy i sofy" at bounding box center [79, 135] width 33 height 8
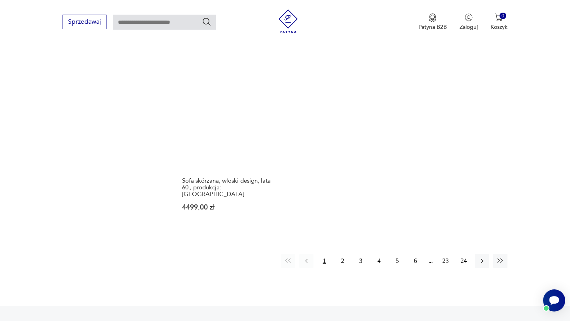
scroll to position [1136, 0]
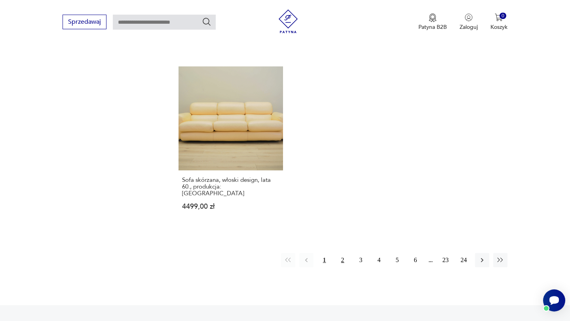
click at [339, 253] on button "2" at bounding box center [343, 260] width 14 height 14
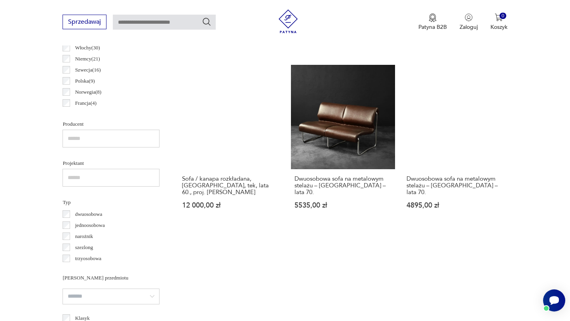
scroll to position [484, 0]
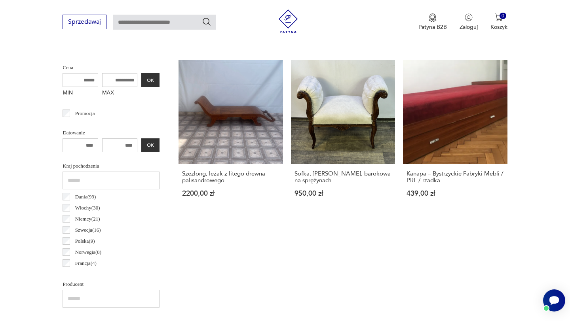
scroll to position [297, 0]
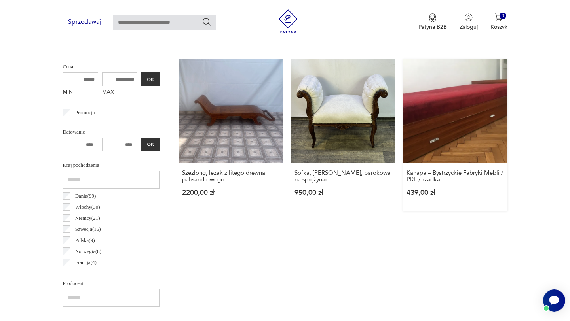
click at [439, 128] on link "Kanapa – Bystrzyckie Fabryki Mebli / PRL / rzadka 439,00 zł" at bounding box center [455, 135] width 104 height 152
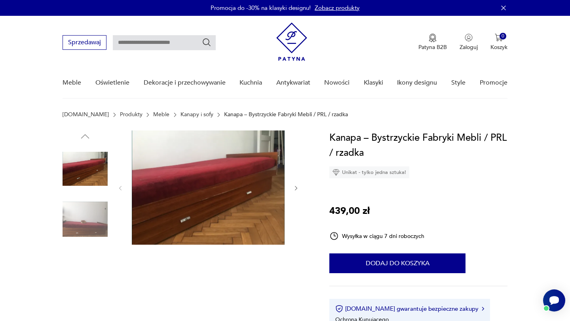
click at [88, 220] on img at bounding box center [85, 219] width 45 height 45
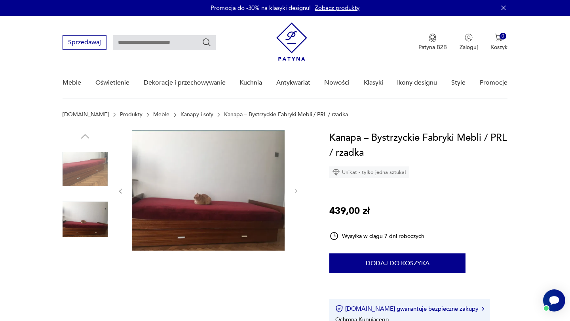
click at [85, 177] on img at bounding box center [85, 168] width 45 height 45
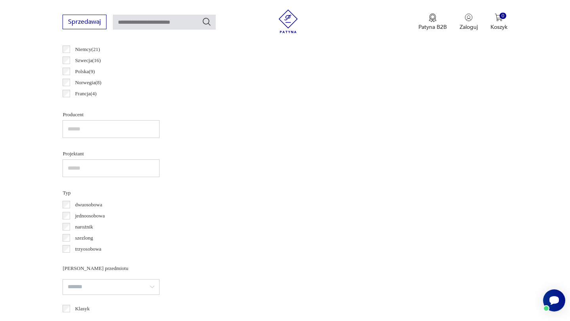
scroll to position [470, 0]
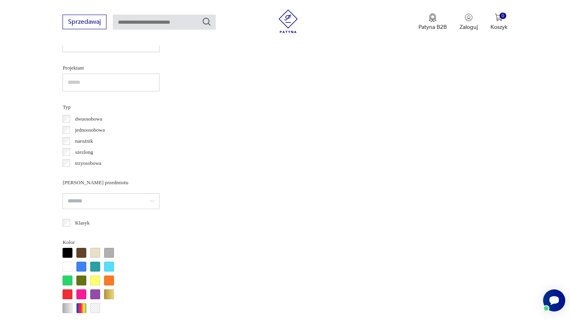
scroll to position [551, 0]
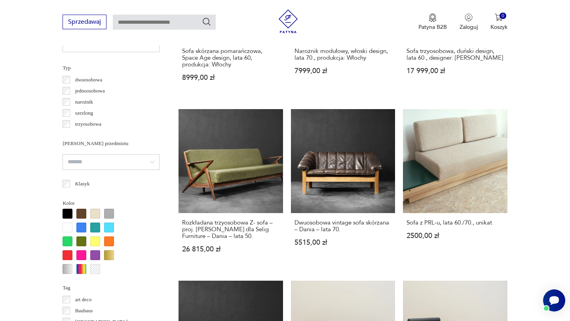
scroll to position [634, 0]
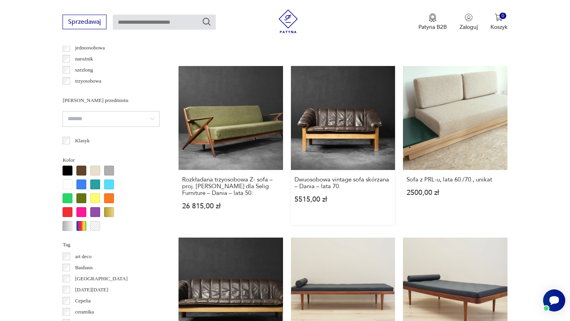
click at [330, 128] on link "Dwuosobowa vintage sofa skórzana – Dania – lata 70. 5515,00 zł" at bounding box center [343, 145] width 104 height 159
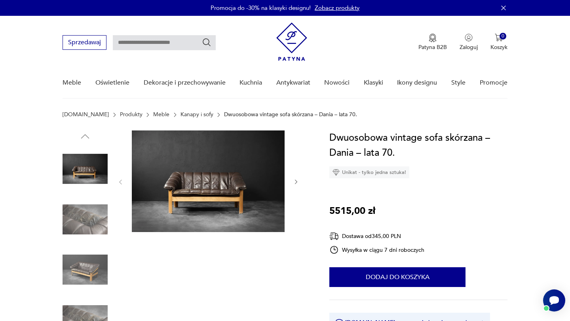
click at [87, 222] on img at bounding box center [85, 219] width 45 height 45
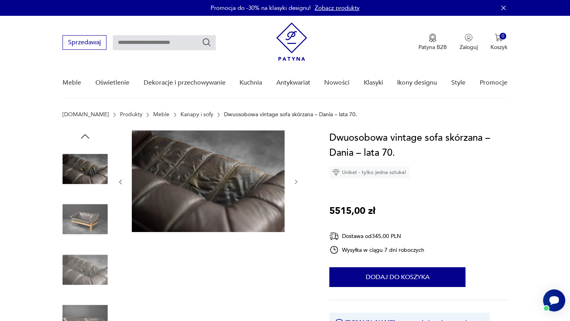
click at [84, 259] on img at bounding box center [85, 269] width 45 height 45
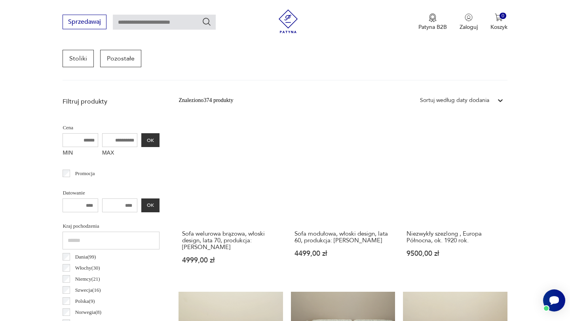
scroll to position [249, 0]
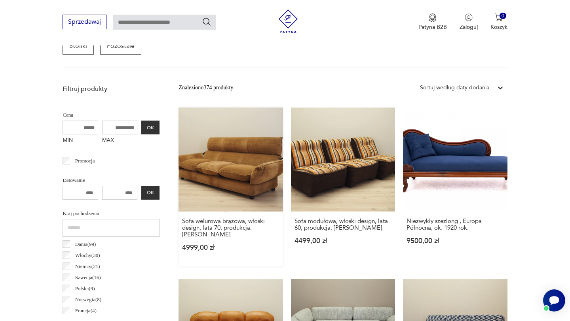
click at [194, 167] on link "Sofa welurowa brązowa, włoski design, lata 70, produkcja: [PERSON_NAME] 4999,00…" at bounding box center [230, 187] width 104 height 159
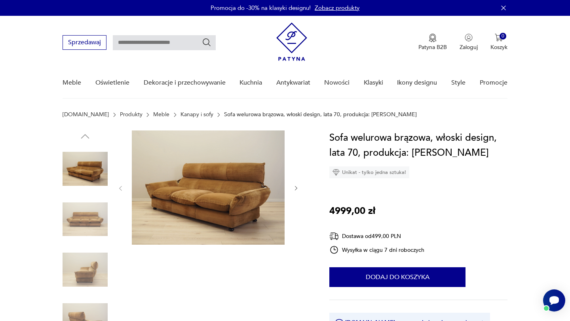
click at [90, 214] on img at bounding box center [85, 219] width 45 height 45
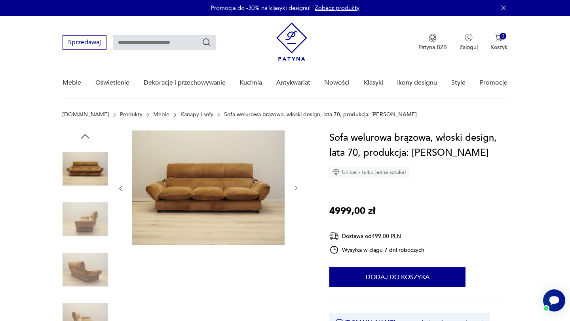
click at [85, 250] on img at bounding box center [85, 269] width 45 height 45
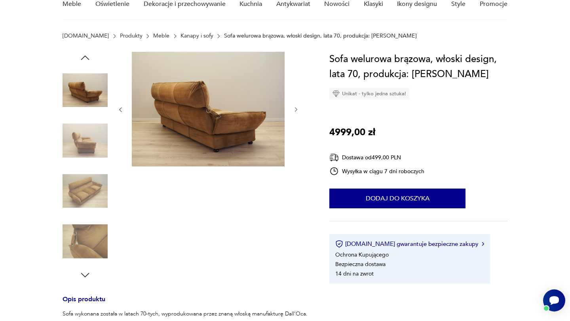
scroll to position [85, 0]
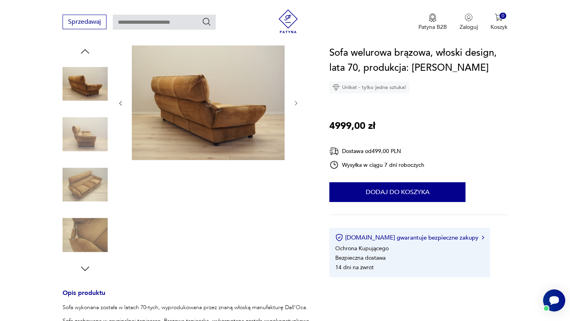
click at [85, 239] on img at bounding box center [85, 235] width 45 height 45
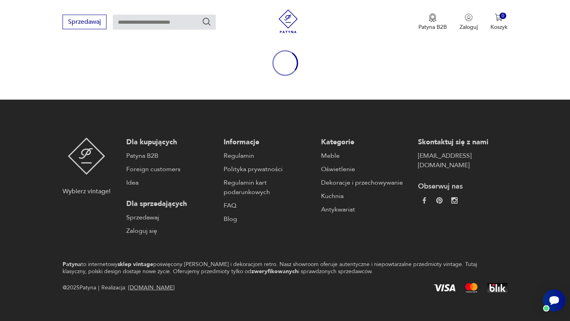
scroll to position [94, 0]
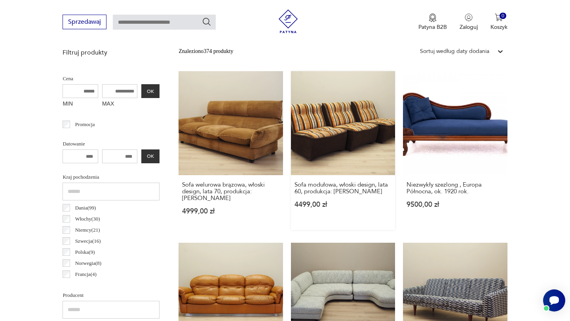
click at [317, 132] on link "Sofa modułowa, włoski design, lata 60, produkcja: Włochy 4499,00 zł" at bounding box center [343, 150] width 104 height 159
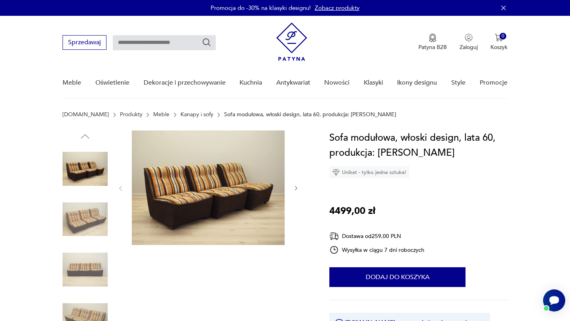
click at [82, 220] on img at bounding box center [85, 219] width 45 height 45
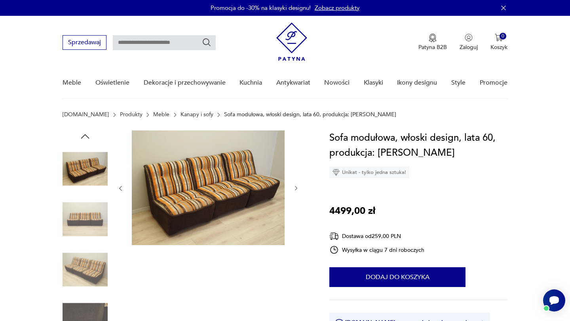
click at [83, 239] on img at bounding box center [85, 219] width 45 height 45
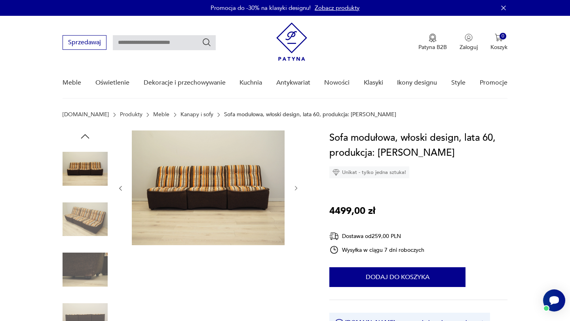
click at [82, 251] on img at bounding box center [85, 269] width 45 height 45
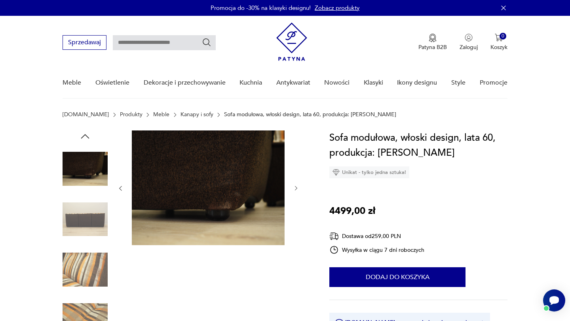
click at [87, 291] on img at bounding box center [85, 269] width 45 height 45
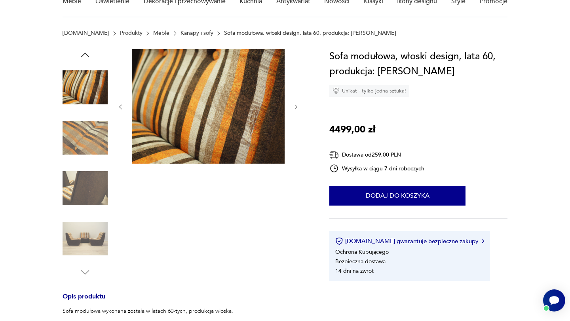
scroll to position [113, 0]
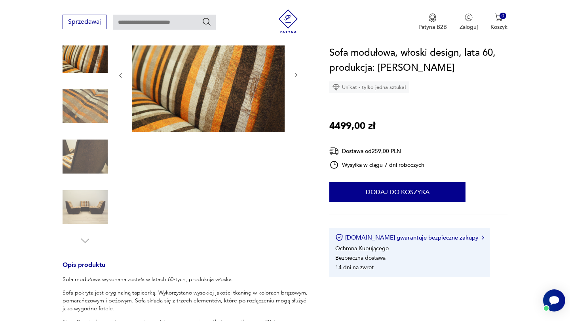
click at [89, 211] on img at bounding box center [85, 207] width 45 height 45
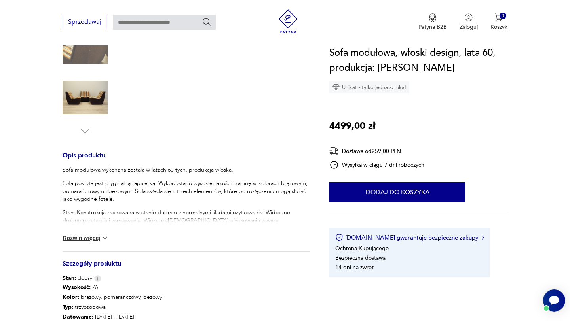
scroll to position [238, 0]
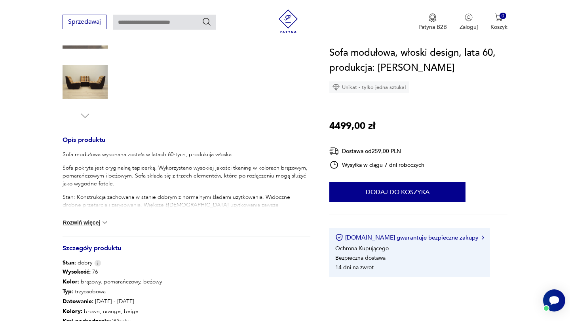
click at [104, 223] on img at bounding box center [105, 223] width 8 height 8
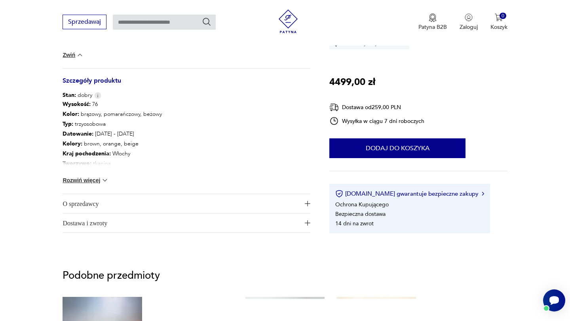
scroll to position [528, 0]
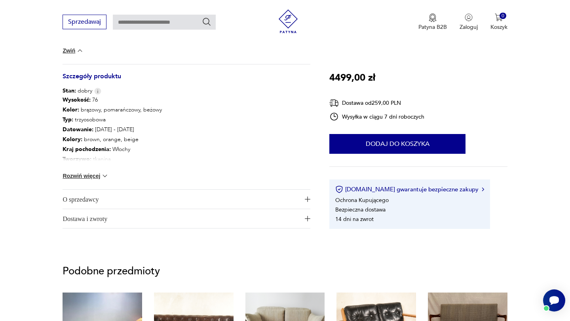
click at [101, 202] on span "O sprzedawcy" at bounding box center [181, 199] width 237 height 19
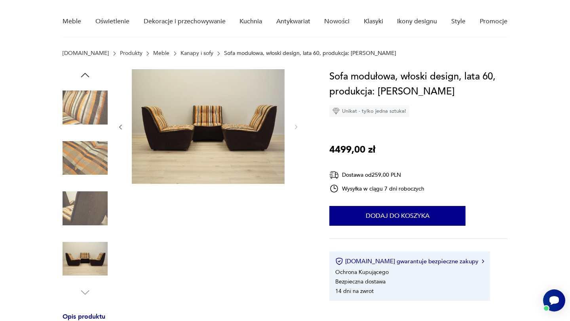
scroll to position [0, 0]
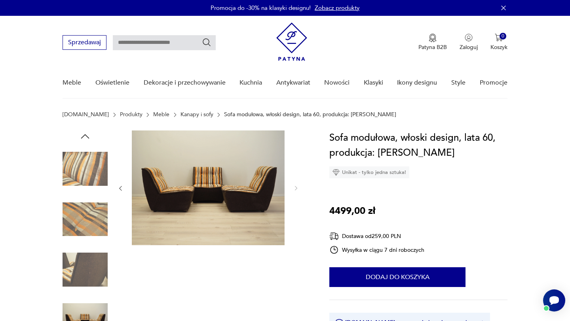
click at [197, 180] on img at bounding box center [208, 188] width 153 height 115
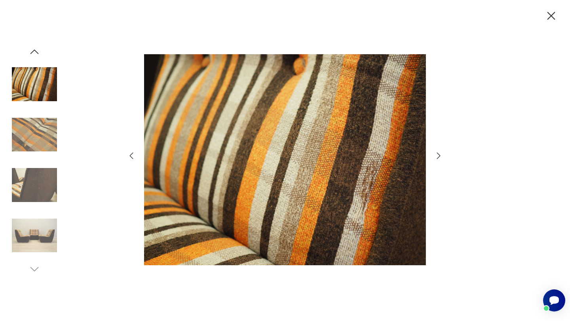
click at [44, 131] on img at bounding box center [34, 134] width 45 height 45
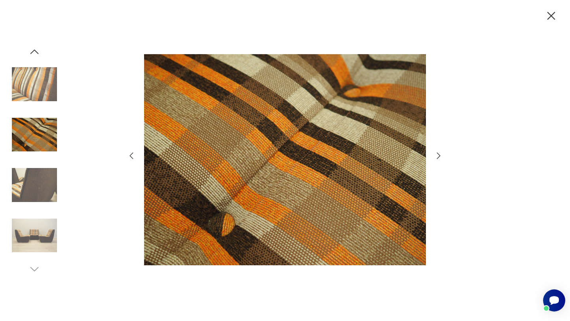
click at [47, 177] on img at bounding box center [34, 185] width 45 height 45
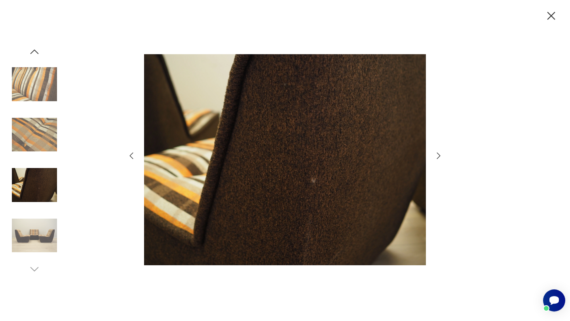
click at [44, 224] on img at bounding box center [34, 235] width 45 height 45
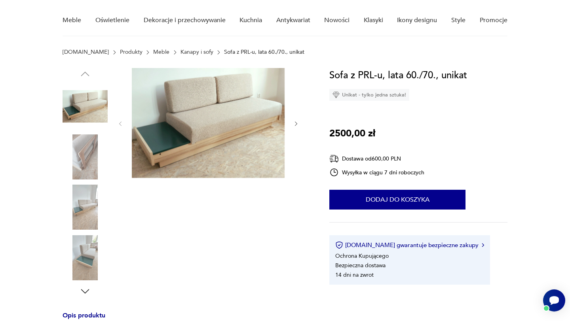
scroll to position [82, 0]
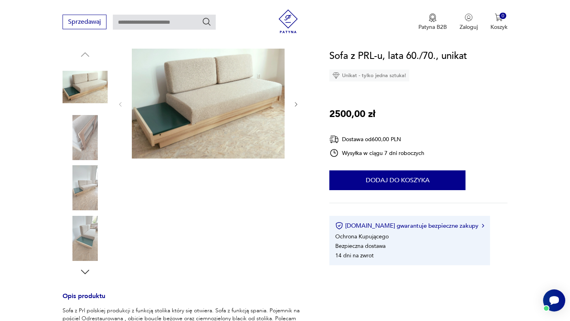
click at [86, 245] on img at bounding box center [85, 238] width 45 height 45
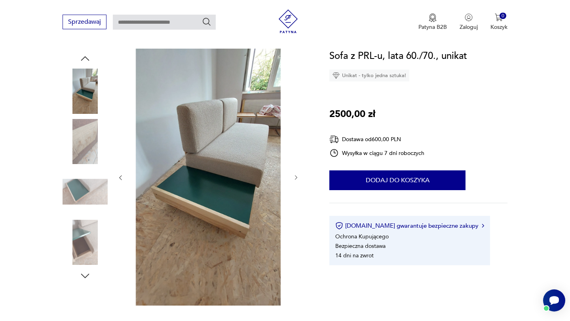
click at [82, 195] on img at bounding box center [85, 191] width 45 height 45
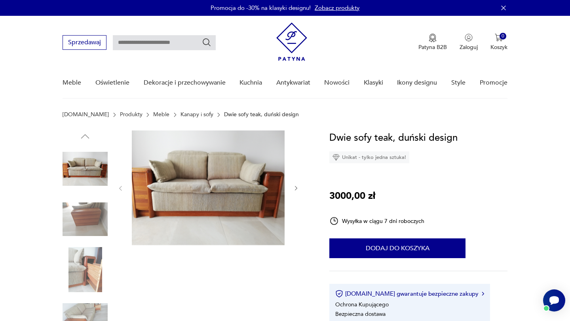
click at [84, 220] on img at bounding box center [85, 219] width 45 height 45
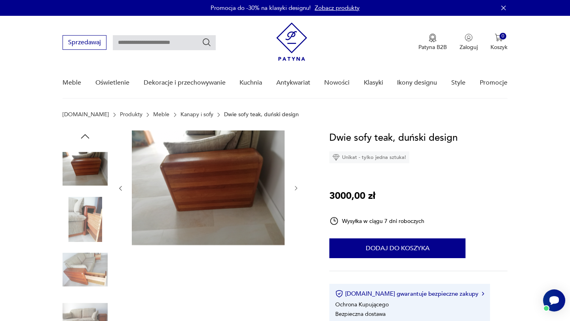
click at [83, 266] on img at bounding box center [85, 269] width 45 height 45
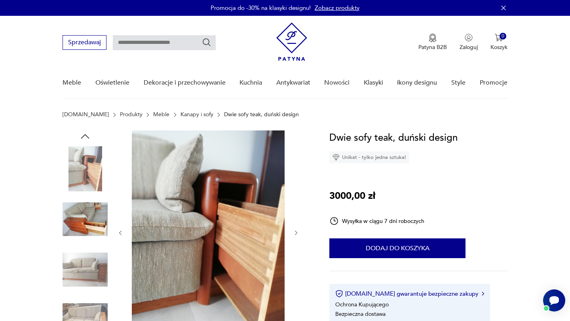
click at [88, 292] on div at bounding box center [85, 270] width 45 height 47
click at [493, 84] on link "Promocje" at bounding box center [494, 83] width 28 height 30
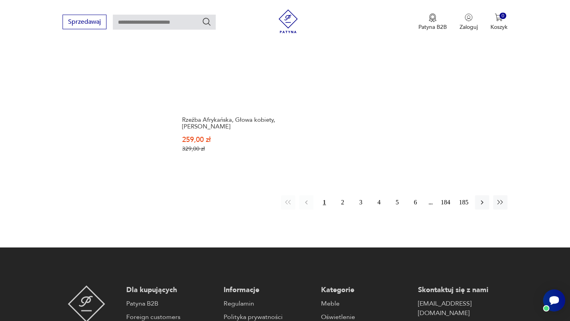
scroll to position [951, 0]
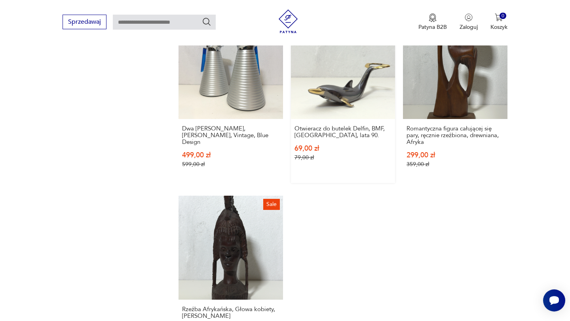
click at [344, 100] on link "Sale Otwieracz do butelek Delfin, BMF, Niemcy, lata 90. 69,00 zł 79,00 zł" at bounding box center [343, 99] width 104 height 168
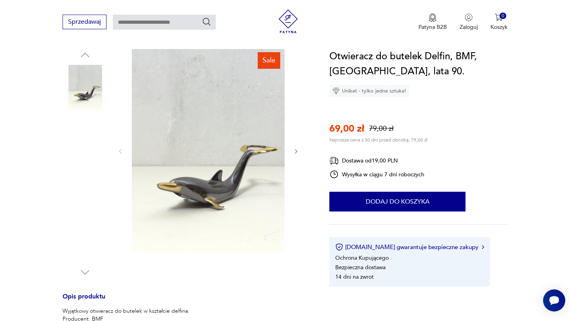
scroll to position [83, 0]
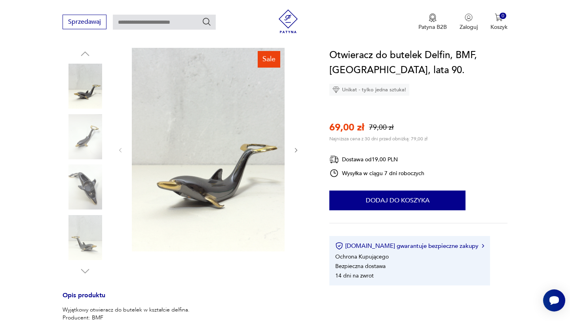
click at [91, 139] on img at bounding box center [85, 136] width 45 height 45
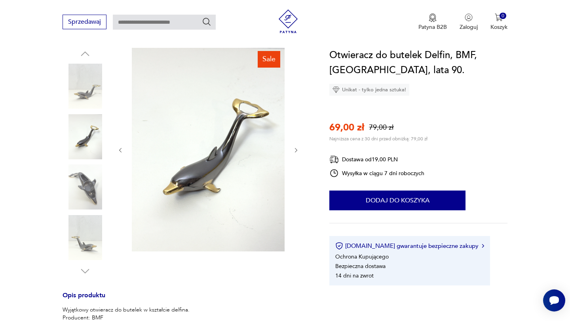
click at [77, 186] on img at bounding box center [85, 187] width 45 height 45
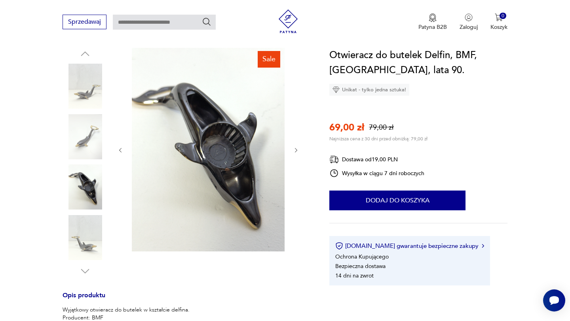
click at [91, 242] on img at bounding box center [85, 237] width 45 height 45
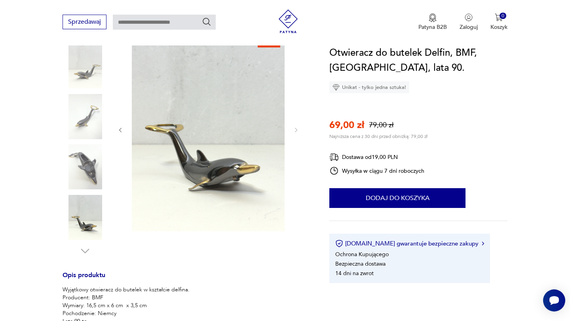
scroll to position [61, 0]
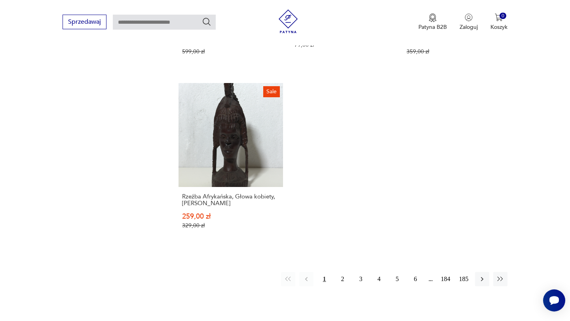
scroll to position [1066, 0]
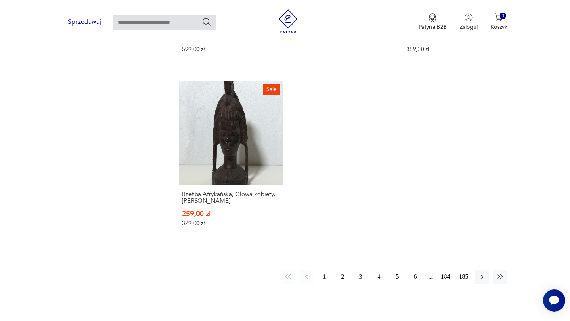
click at [339, 277] on button "2" at bounding box center [343, 277] width 14 height 14
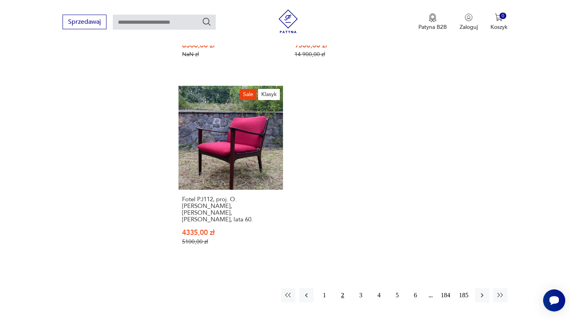
scroll to position [1103, 0]
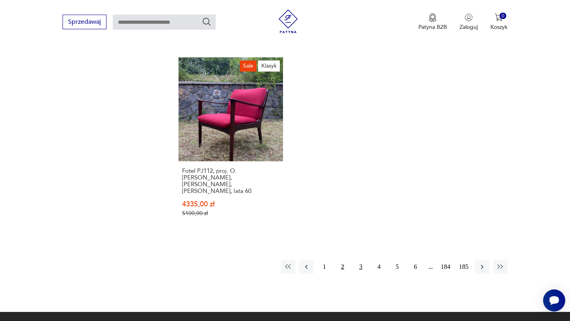
click at [359, 260] on button "3" at bounding box center [361, 267] width 14 height 14
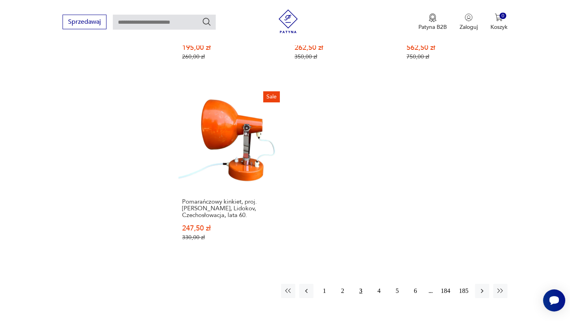
scroll to position [1102, 0]
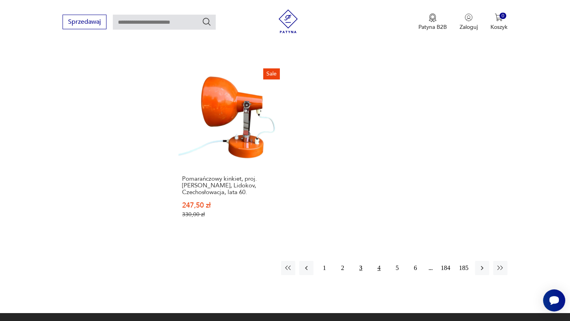
click at [372, 261] on button "4" at bounding box center [379, 268] width 14 height 14
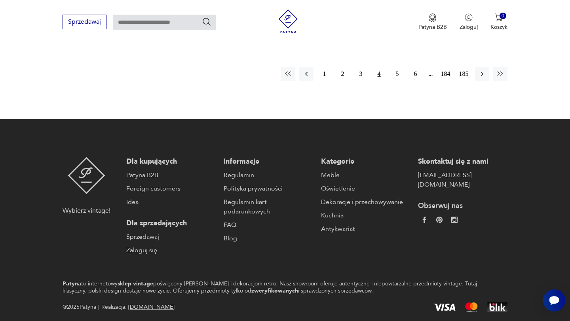
scroll to position [1285, 0]
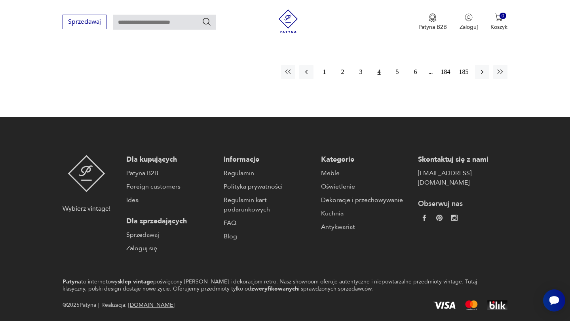
click at [137, 15] on input "text" at bounding box center [164, 22] width 103 height 15
type input "*******"
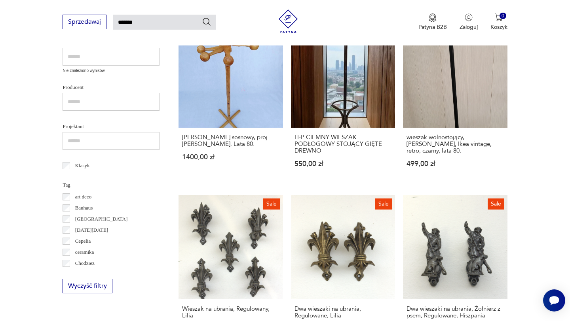
scroll to position [120, 0]
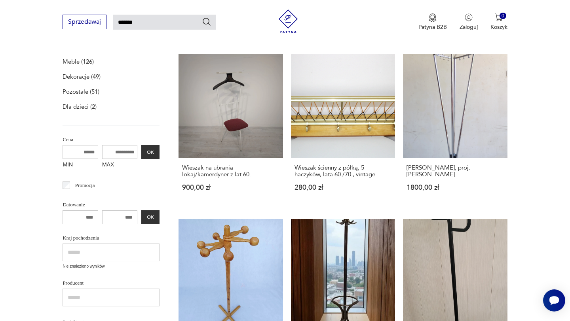
click at [167, 33] on div "Sprzedawaj ******* Patyna B2B Zaloguj 0 Koszyk Twój koszyk ( 0 ) Brak produktów…" at bounding box center [285, 23] width 570 height 46
click at [159, 26] on input "*******" at bounding box center [164, 22] width 103 height 15
type input "*"
type input "**********"
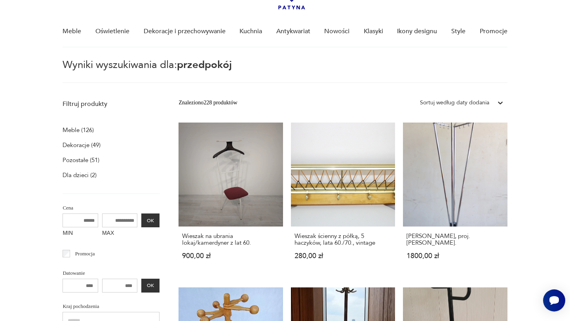
scroll to position [28, 0]
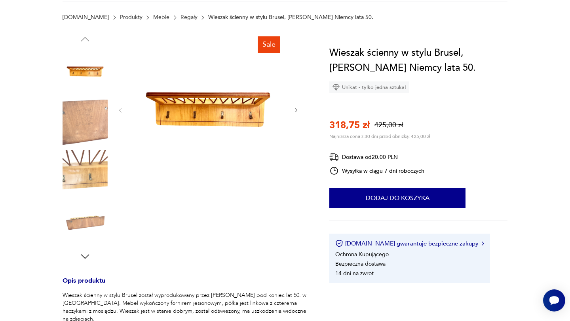
scroll to position [63, 0]
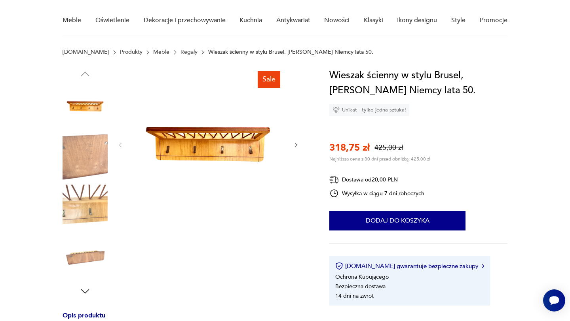
click at [194, 148] on img at bounding box center [208, 144] width 153 height 153
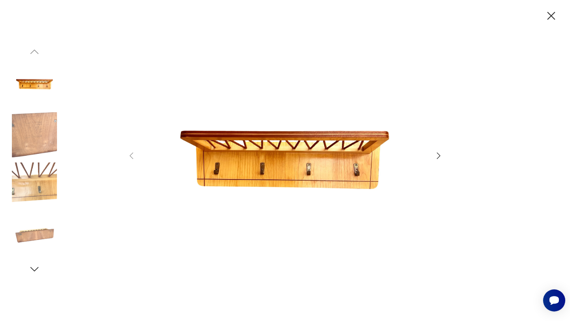
click at [442, 156] on icon "button" at bounding box center [438, 155] width 9 height 9
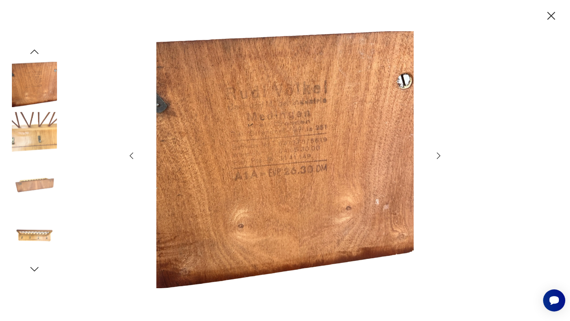
click at [442, 156] on icon "button" at bounding box center [438, 155] width 9 height 9
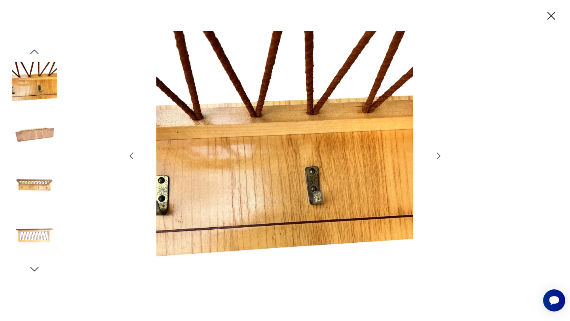
click at [442, 156] on icon "button" at bounding box center [438, 155] width 9 height 9
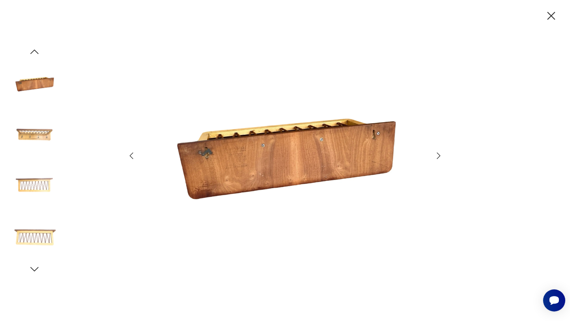
click at [442, 156] on icon "button" at bounding box center [438, 155] width 9 height 9
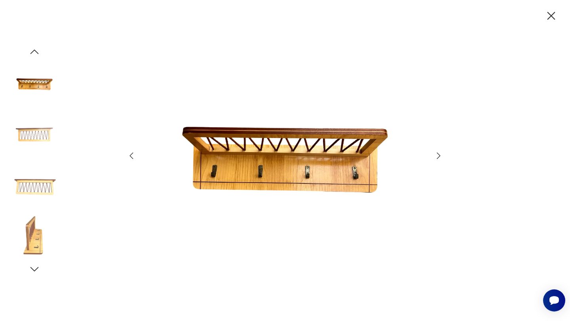
click at [442, 156] on icon "button" at bounding box center [438, 155] width 9 height 9
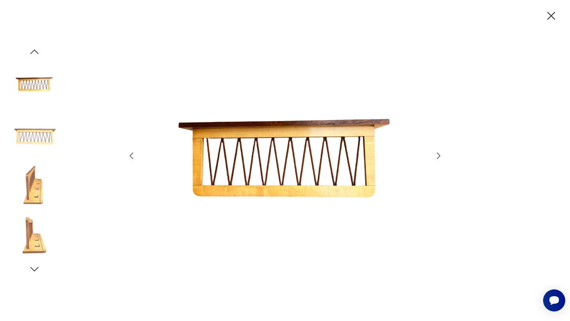
click at [442, 156] on icon "button" at bounding box center [438, 155] width 9 height 9
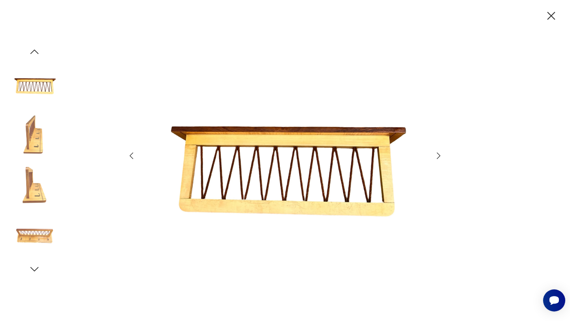
click at [442, 156] on icon "button" at bounding box center [438, 155] width 9 height 9
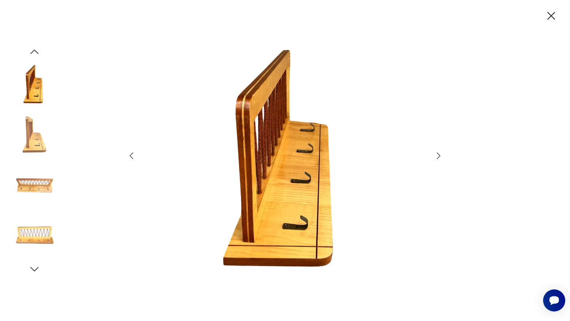
click at [442, 156] on icon "button" at bounding box center [438, 155] width 9 height 9
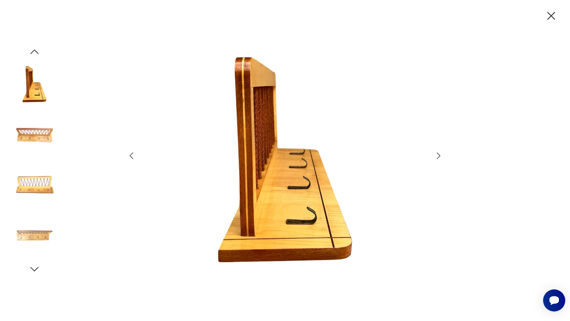
click at [442, 156] on icon "button" at bounding box center [438, 155] width 9 height 9
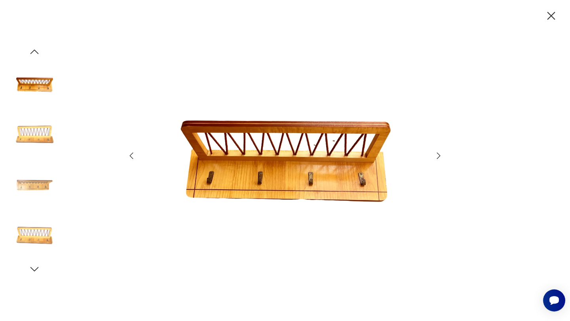
click at [442, 156] on icon "button" at bounding box center [438, 155] width 9 height 9
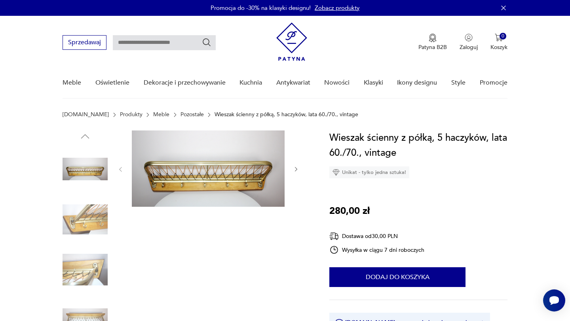
click at [91, 171] on img at bounding box center [85, 168] width 45 height 45
click at [87, 222] on img at bounding box center [85, 219] width 45 height 45
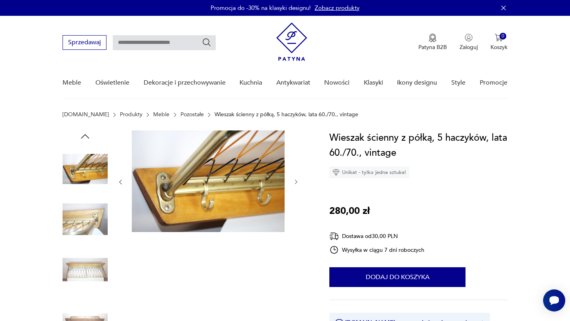
click at [86, 264] on img at bounding box center [85, 269] width 45 height 45
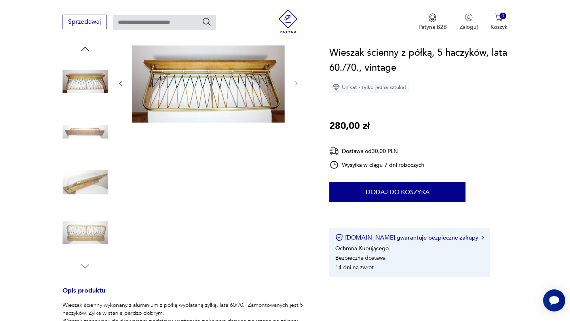
scroll to position [92, 0]
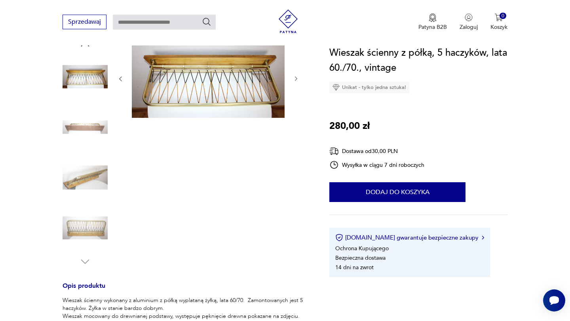
click at [88, 182] on img at bounding box center [85, 177] width 45 height 45
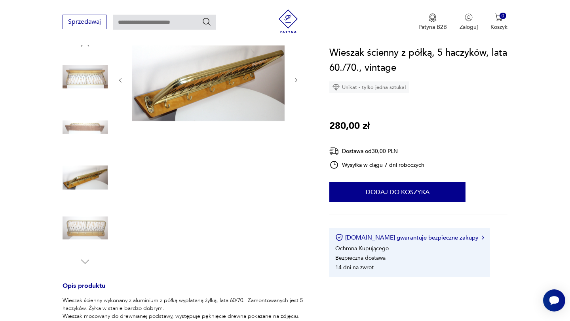
click at [84, 215] on img at bounding box center [85, 228] width 45 height 45
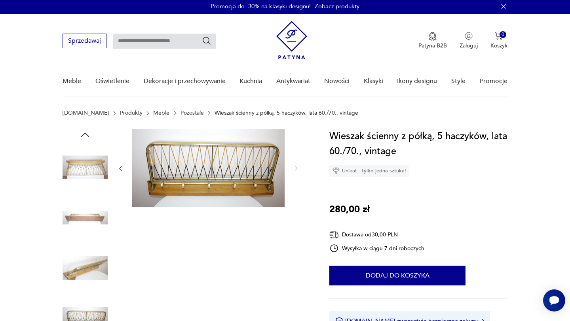
scroll to position [0, 0]
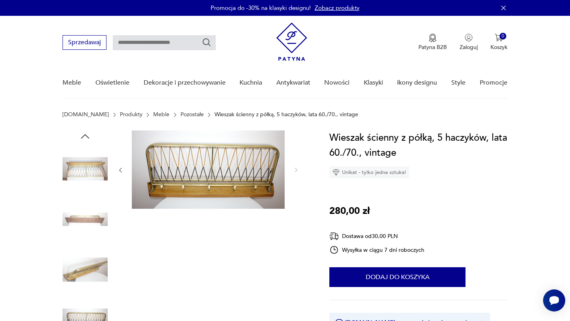
click at [199, 156] on img at bounding box center [208, 170] width 153 height 78
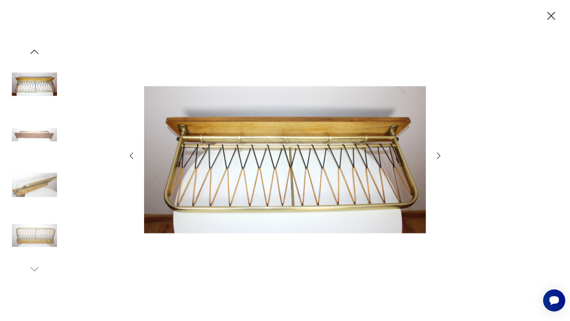
click at [437, 158] on icon "button" at bounding box center [438, 155] width 9 height 9
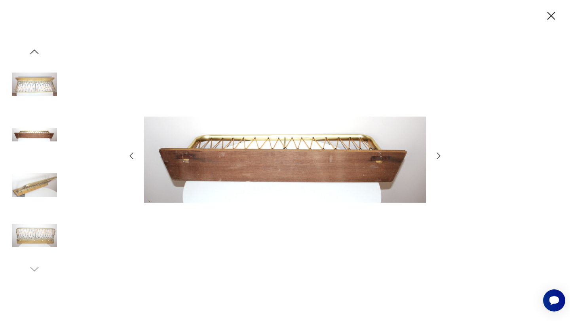
click at [437, 158] on icon "button" at bounding box center [438, 155] width 9 height 9
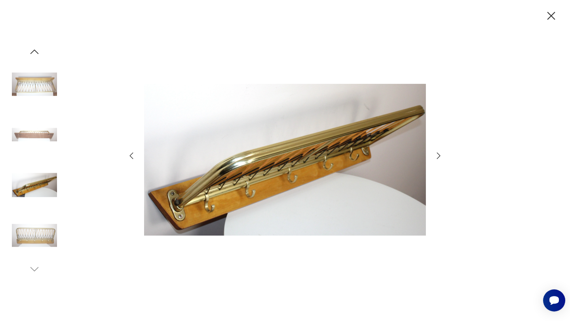
click at [437, 158] on icon "button" at bounding box center [438, 155] width 9 height 9
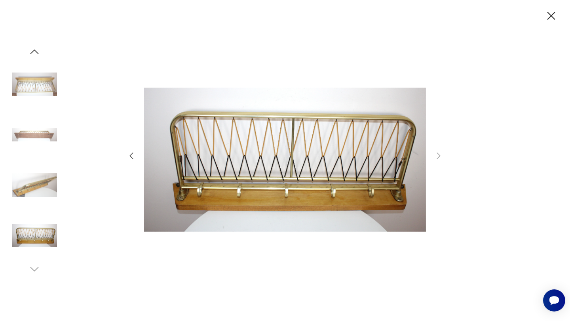
click at [28, 135] on img at bounding box center [34, 134] width 45 height 45
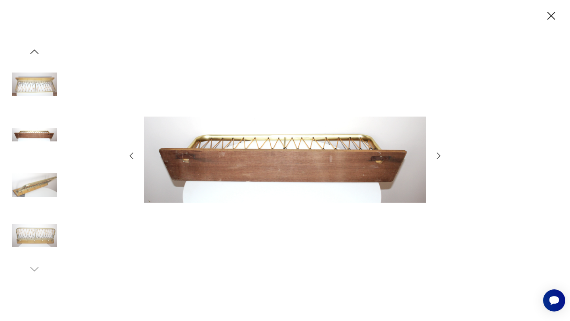
click at [28, 177] on img at bounding box center [34, 185] width 45 height 45
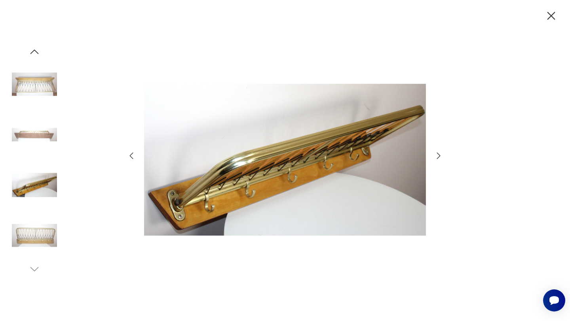
click at [30, 231] on img at bounding box center [34, 235] width 45 height 45
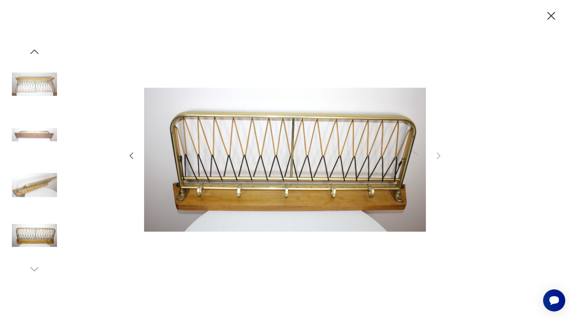
click at [42, 78] on img at bounding box center [34, 84] width 45 height 45
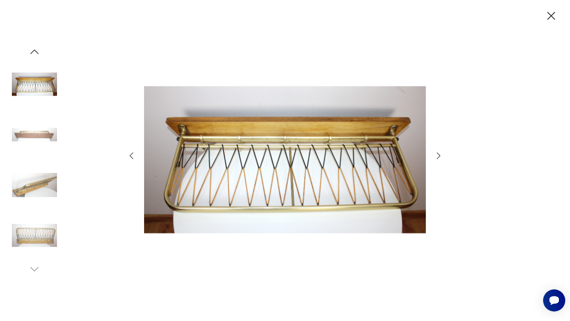
click at [30, 139] on img at bounding box center [34, 134] width 45 height 45
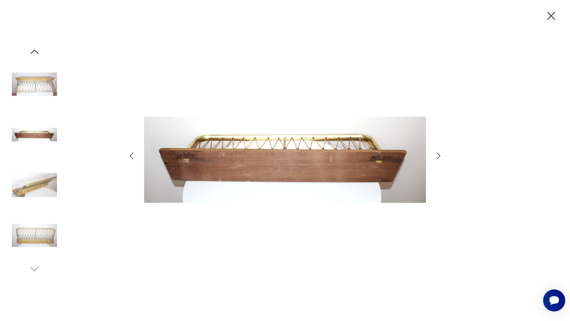
click at [29, 178] on img at bounding box center [34, 185] width 45 height 45
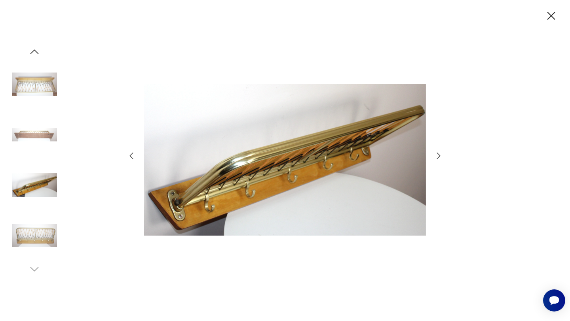
click at [30, 228] on img at bounding box center [34, 235] width 45 height 45
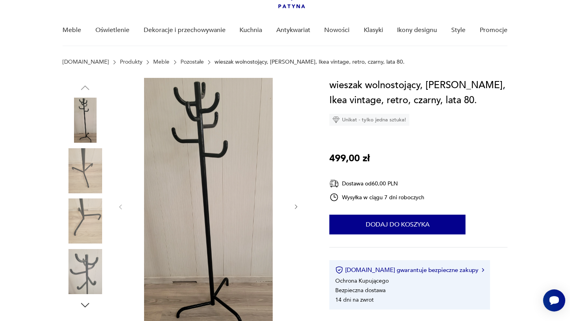
scroll to position [53, 0]
click at [86, 114] on img at bounding box center [85, 119] width 45 height 45
click at [80, 177] on img at bounding box center [85, 170] width 45 height 45
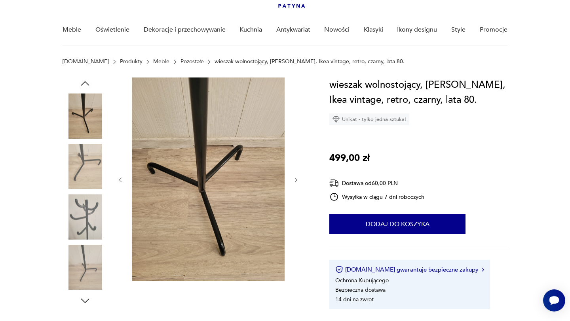
click at [83, 214] on img at bounding box center [85, 216] width 45 height 45
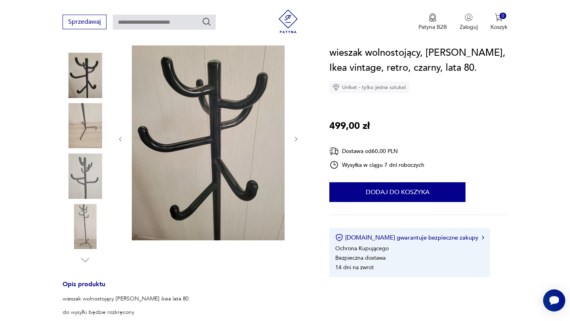
scroll to position [95, 0]
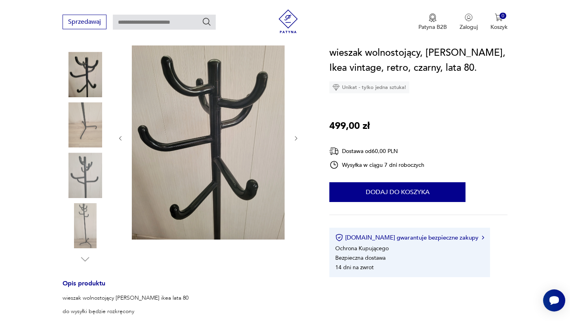
click at [83, 229] on img at bounding box center [85, 225] width 45 height 45
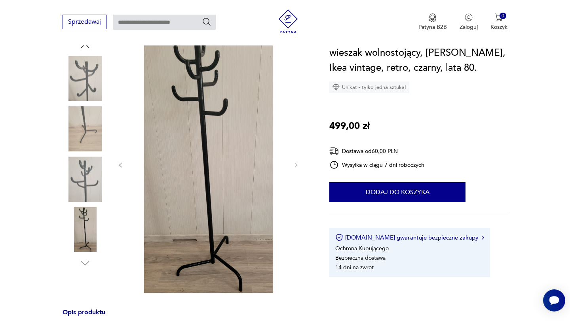
click at [85, 174] on img at bounding box center [85, 179] width 45 height 45
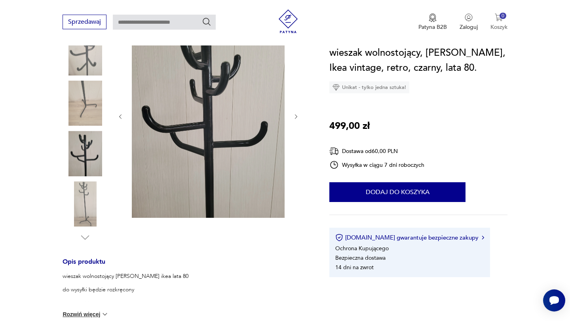
scroll to position [47, 0]
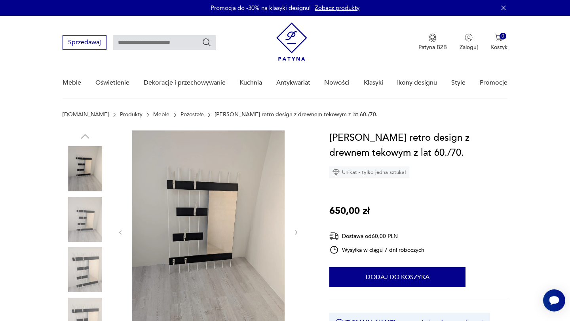
click at [86, 166] on img at bounding box center [85, 168] width 45 height 45
click at [81, 226] on img at bounding box center [85, 219] width 45 height 45
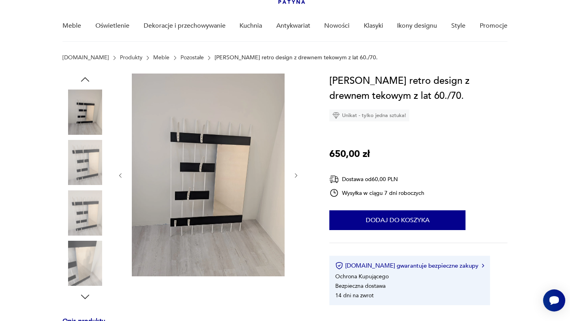
scroll to position [59, 0]
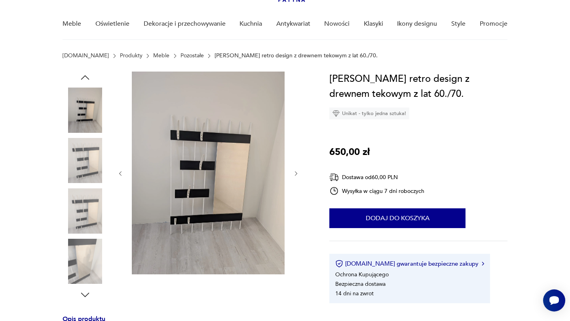
click at [88, 193] on img at bounding box center [85, 210] width 45 height 45
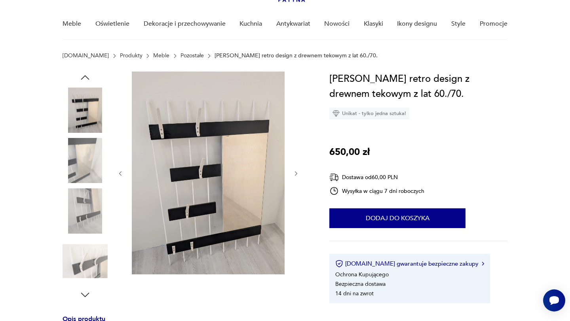
click at [82, 255] on img at bounding box center [85, 261] width 45 height 45
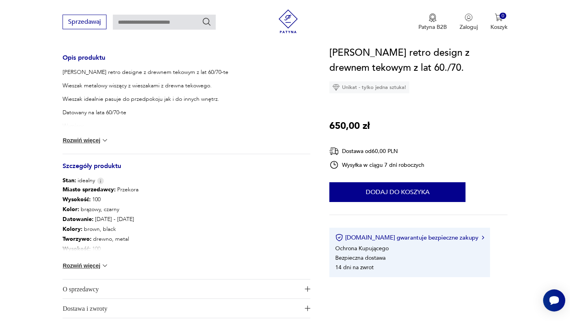
scroll to position [322, 0]
click at [94, 268] on button "Rozwiń więcej" at bounding box center [86, 265] width 46 height 8
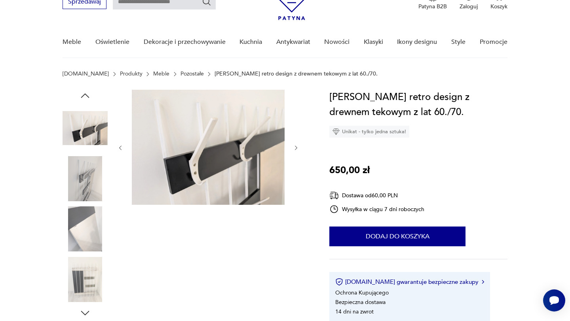
scroll to position [38, 0]
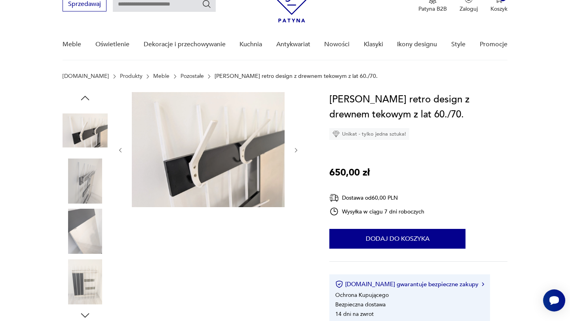
click at [190, 154] on img at bounding box center [208, 149] width 153 height 115
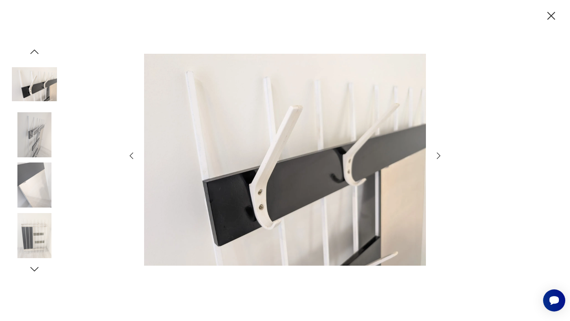
click at [440, 154] on icon "button" at bounding box center [438, 155] width 9 height 9
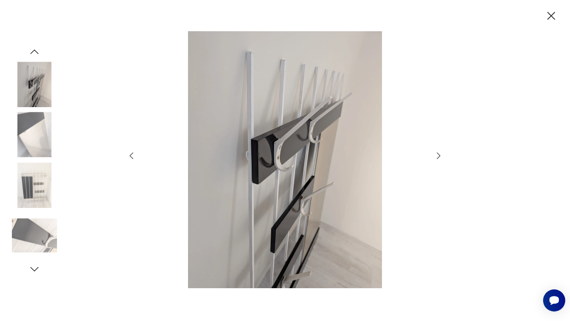
click at [440, 154] on icon "button" at bounding box center [438, 155] width 9 height 9
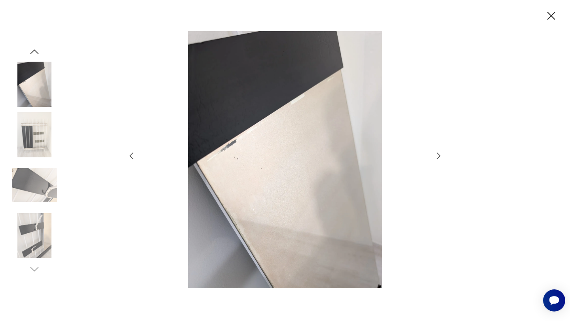
click at [440, 154] on icon "button" at bounding box center [438, 155] width 9 height 9
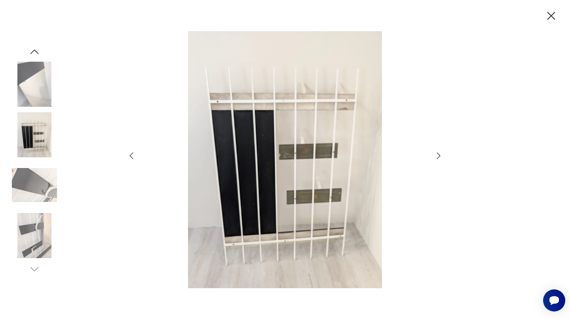
click at [440, 154] on icon "button" at bounding box center [438, 155] width 9 height 9
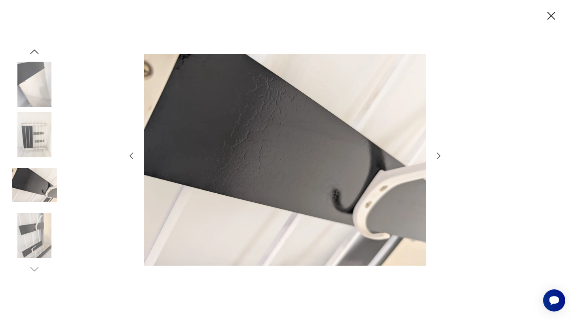
click at [440, 154] on icon "button" at bounding box center [438, 155] width 9 height 9
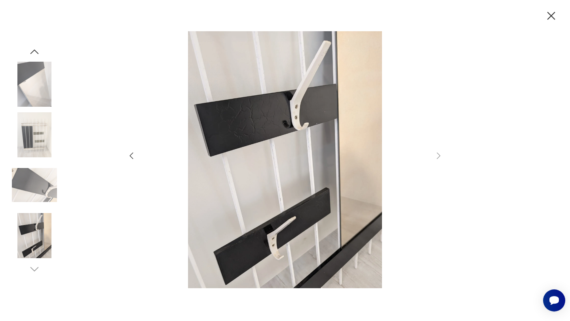
click at [36, 89] on img at bounding box center [34, 84] width 45 height 45
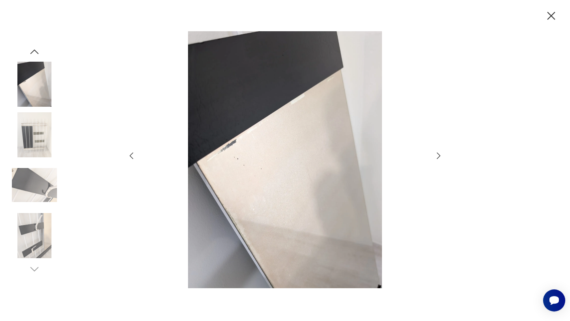
click at [36, 134] on img at bounding box center [34, 134] width 45 height 45
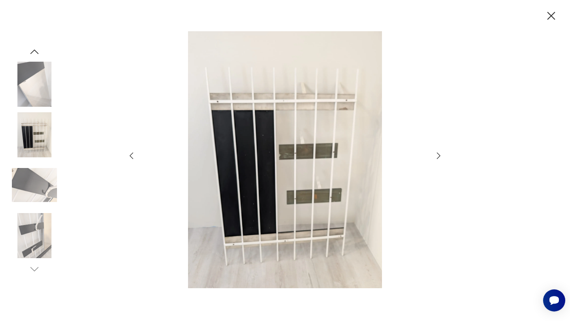
click at [34, 171] on img at bounding box center [34, 185] width 45 height 45
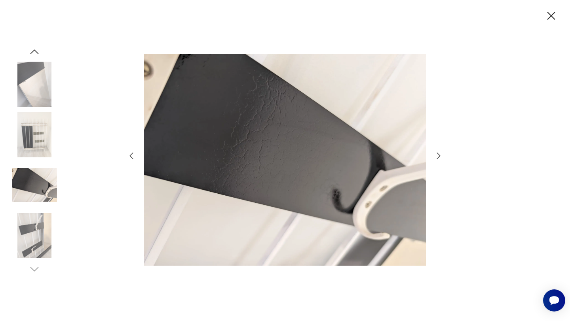
click at [28, 217] on img at bounding box center [34, 235] width 45 height 45
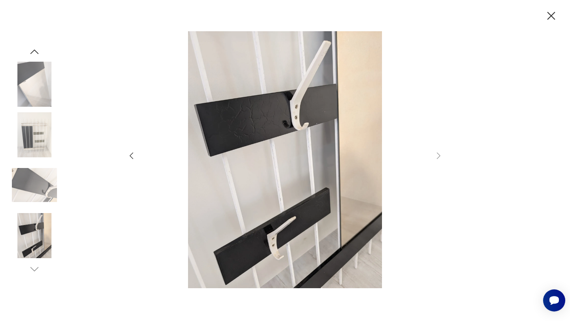
click at [550, 17] on icon "button" at bounding box center [551, 16] width 14 height 14
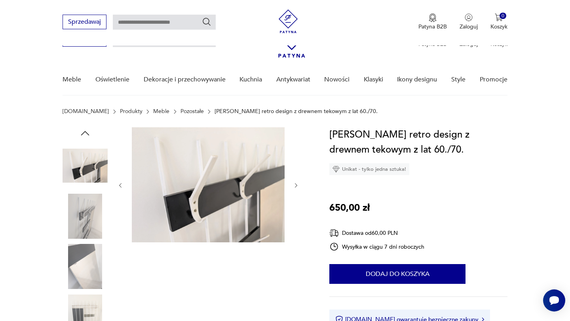
scroll to position [0, 0]
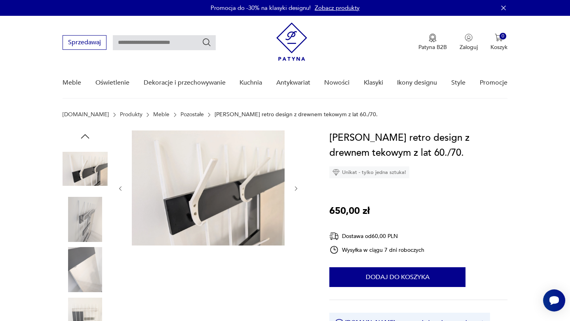
click at [84, 143] on div at bounding box center [85, 246] width 45 height 230
click at [84, 135] on icon "button" at bounding box center [85, 136] width 8 height 4
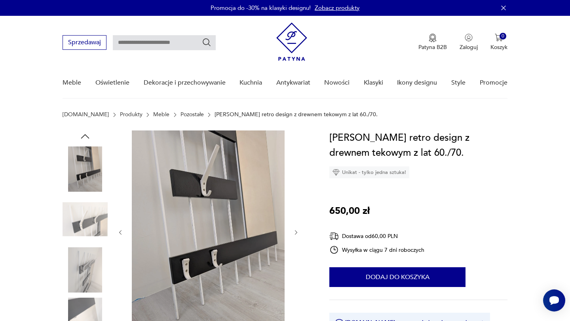
click at [84, 166] on img at bounding box center [85, 168] width 45 height 45
click at [192, 236] on img at bounding box center [208, 232] width 153 height 203
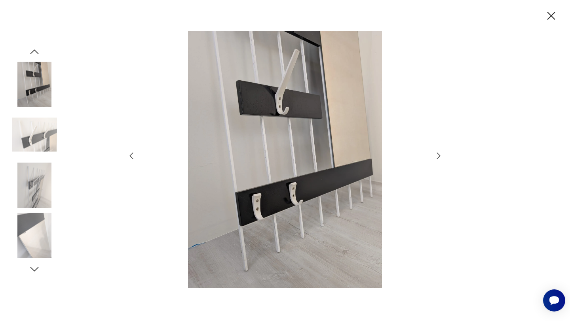
click at [28, 50] on icon "button" at bounding box center [34, 52] width 12 height 12
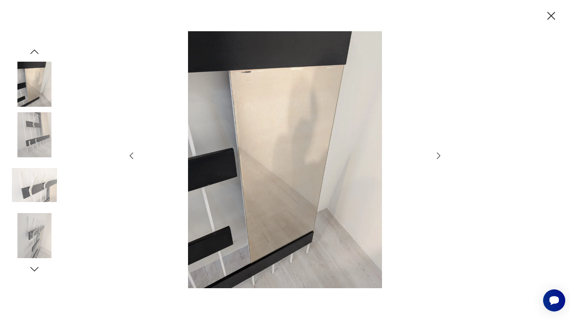
click at [28, 50] on icon "button" at bounding box center [34, 52] width 12 height 12
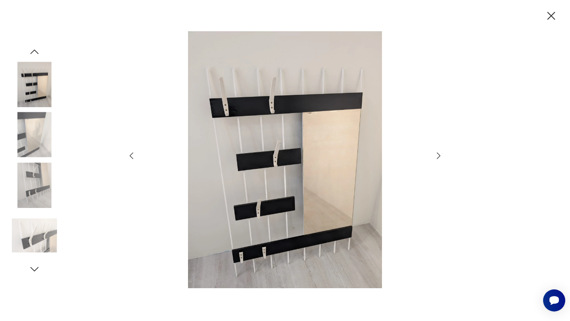
click at [261, 179] on img at bounding box center [285, 159] width 282 height 257
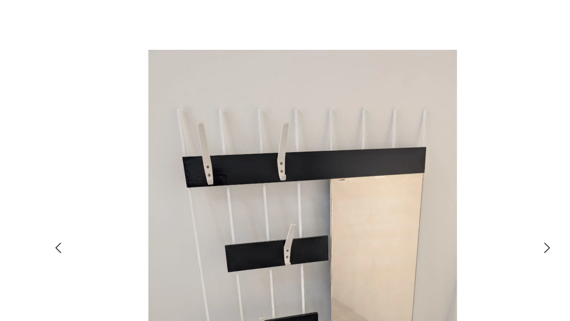
click at [414, 41] on img at bounding box center [285, 159] width 282 height 257
